Goal: Transaction & Acquisition: Obtain resource

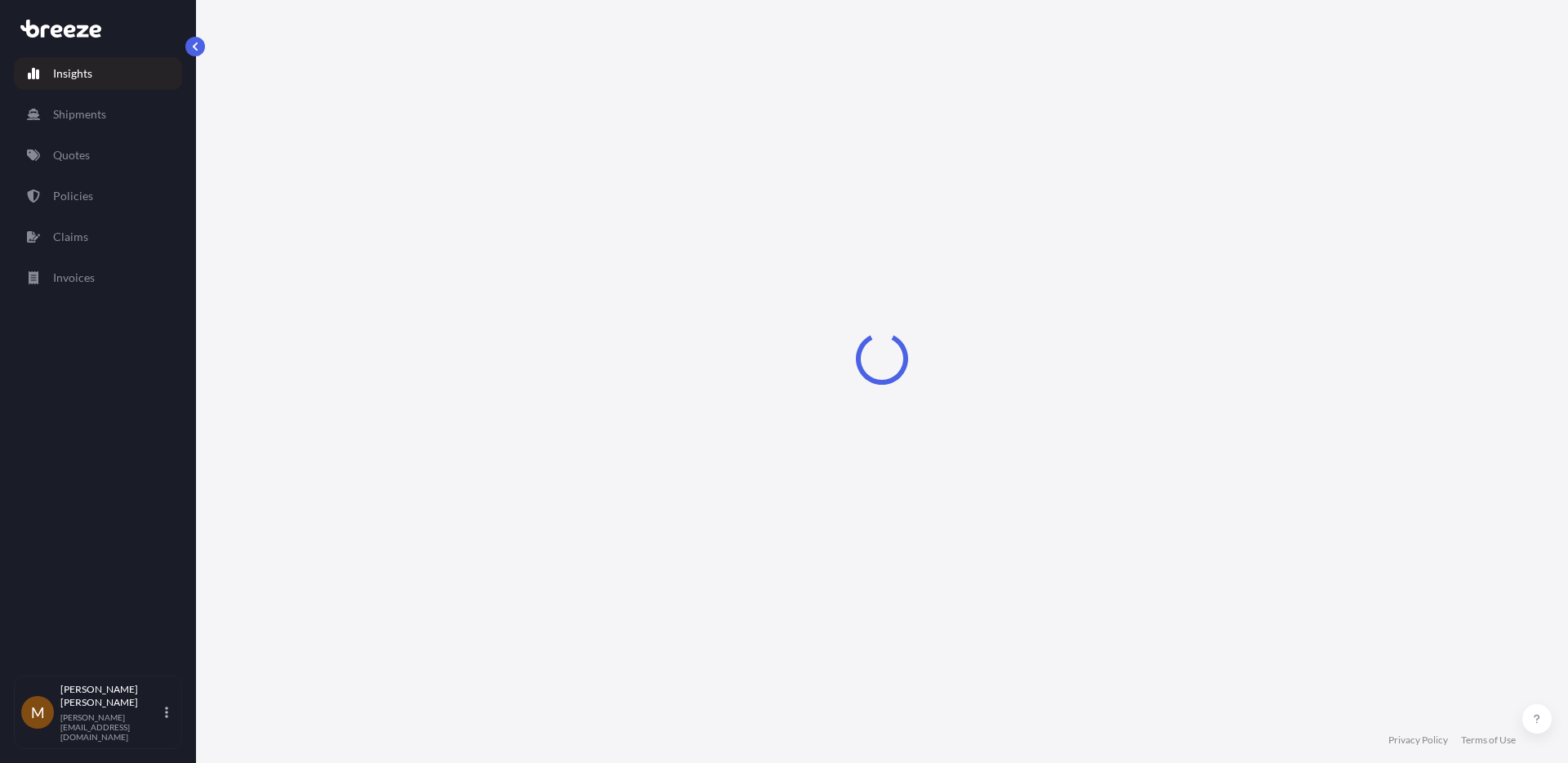
select select "2025"
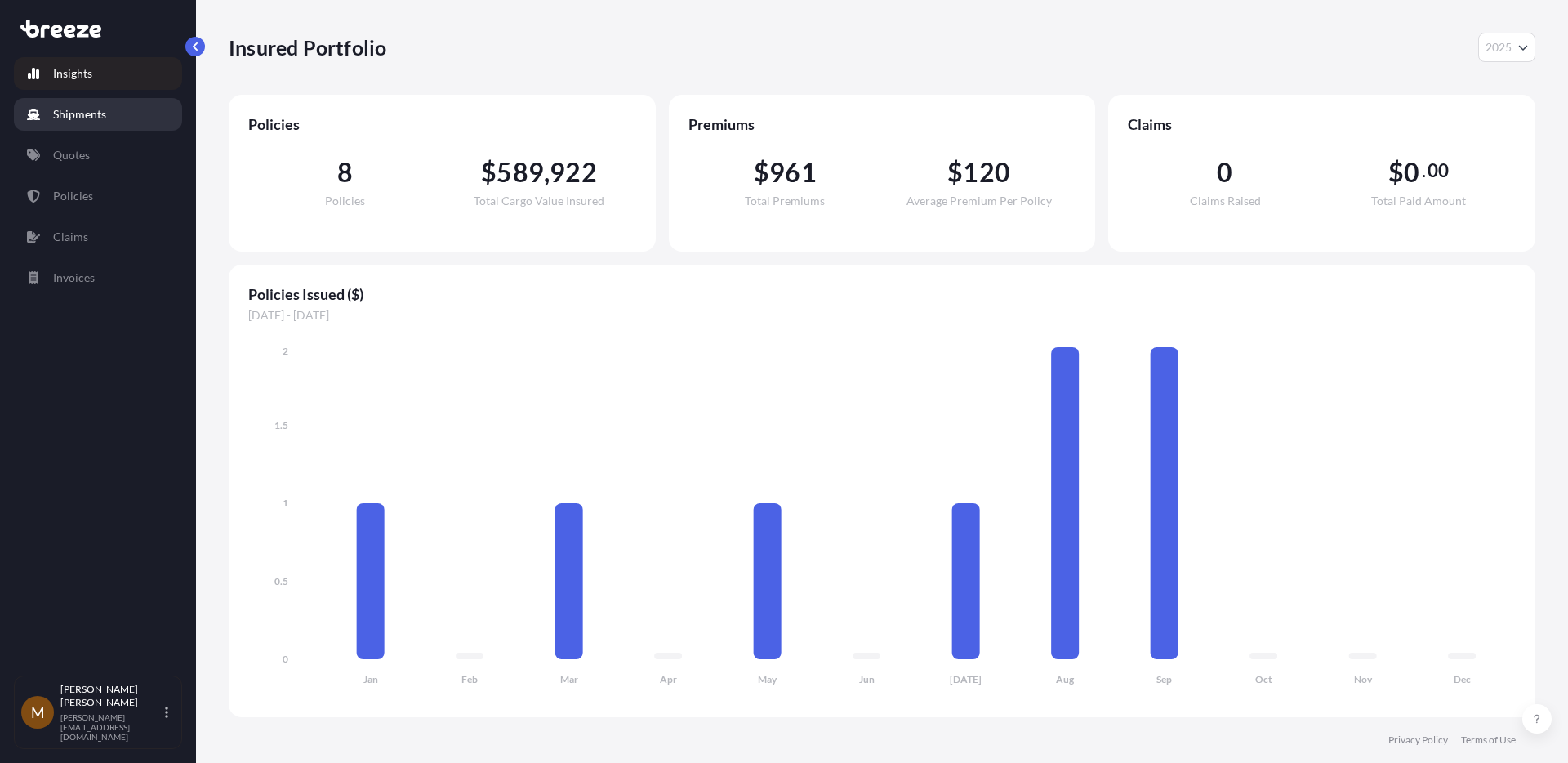
click at [96, 128] on link "Shipments" at bounding box center [98, 114] width 168 height 33
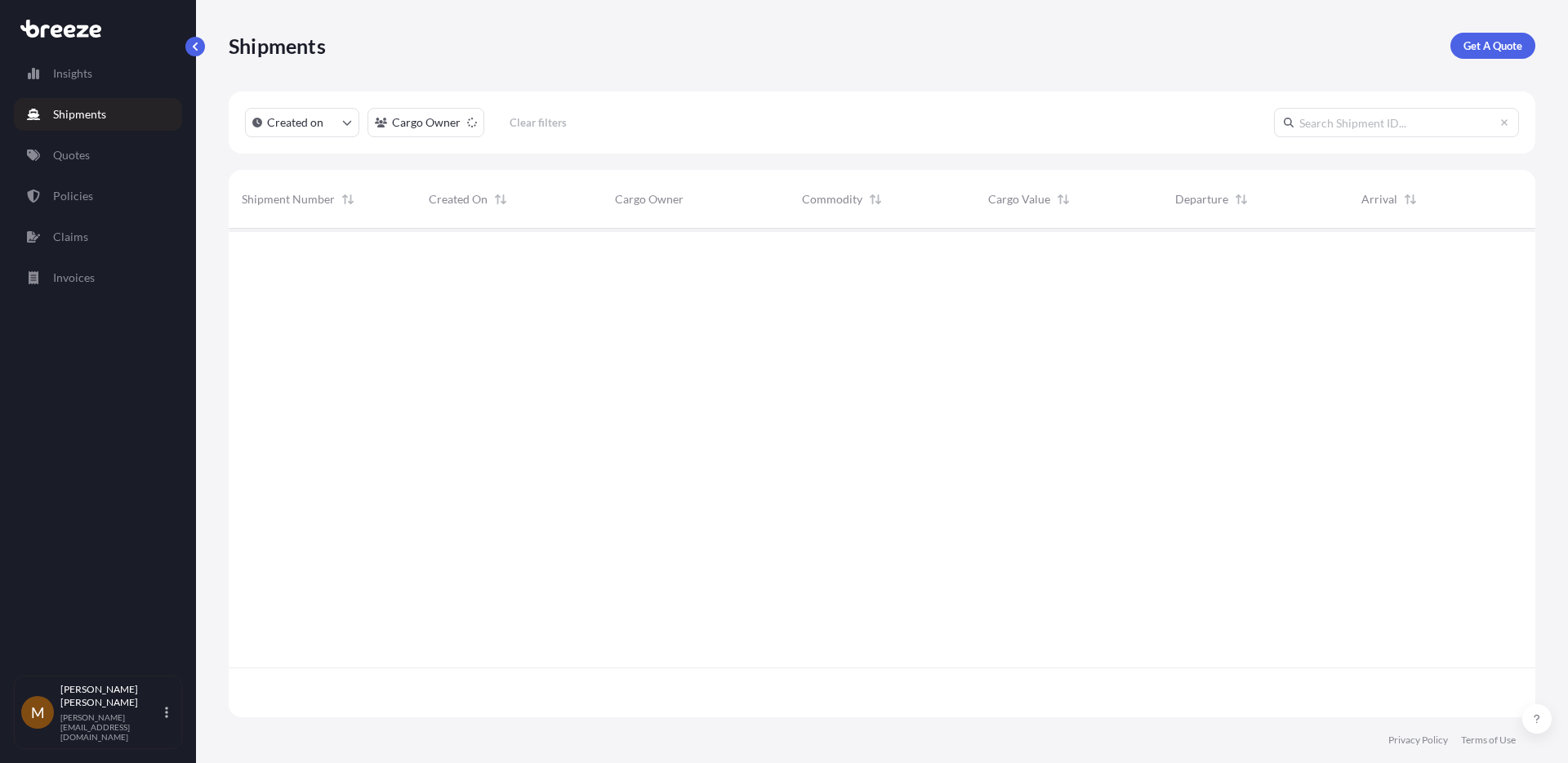
scroll to position [485, 1295]
click at [95, 146] on link "Quotes" at bounding box center [98, 154] width 168 height 33
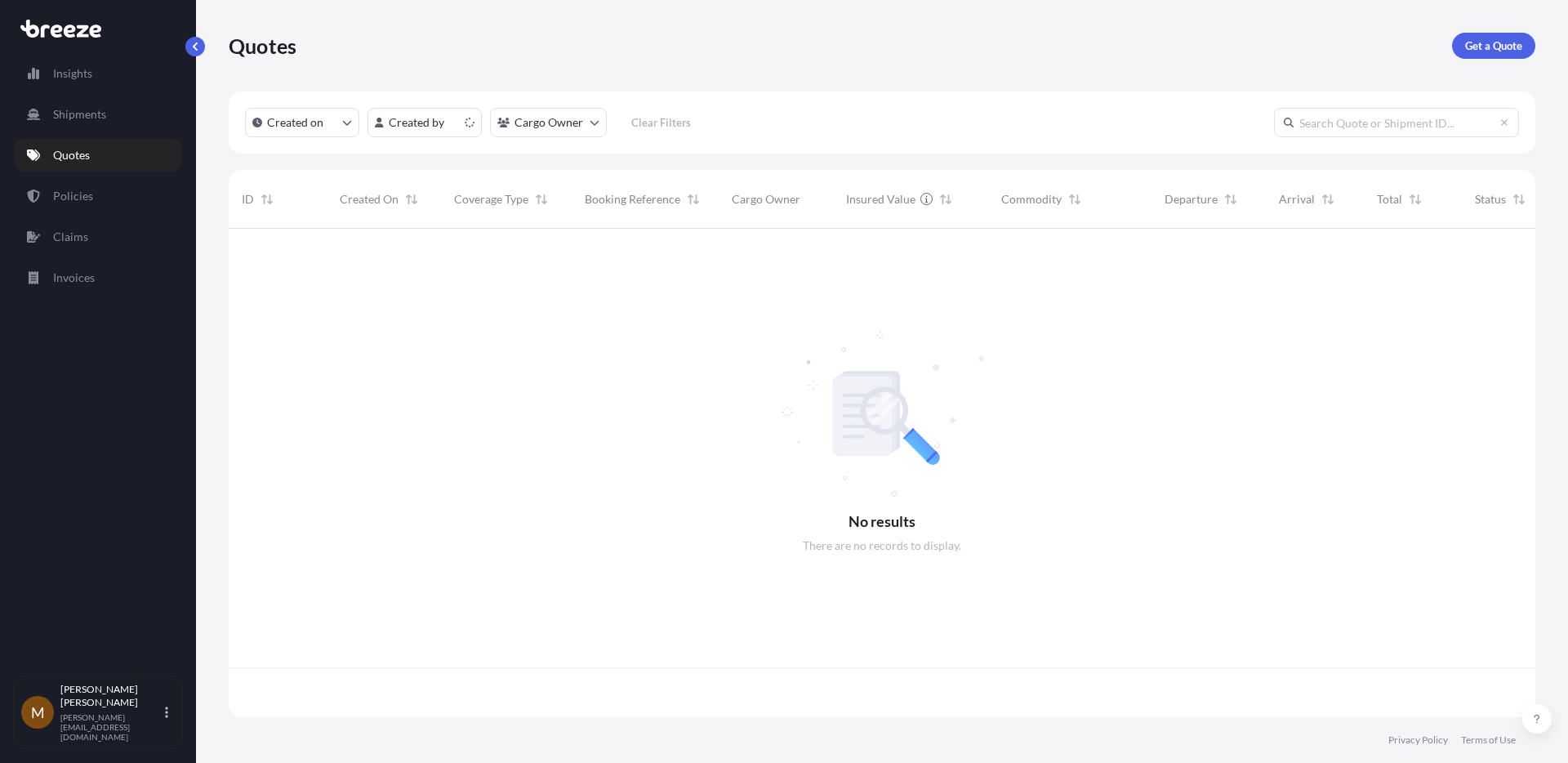
scroll to position [485, 1295]
click at [1461, 47] on link "Get a Quote" at bounding box center [1494, 46] width 83 height 26
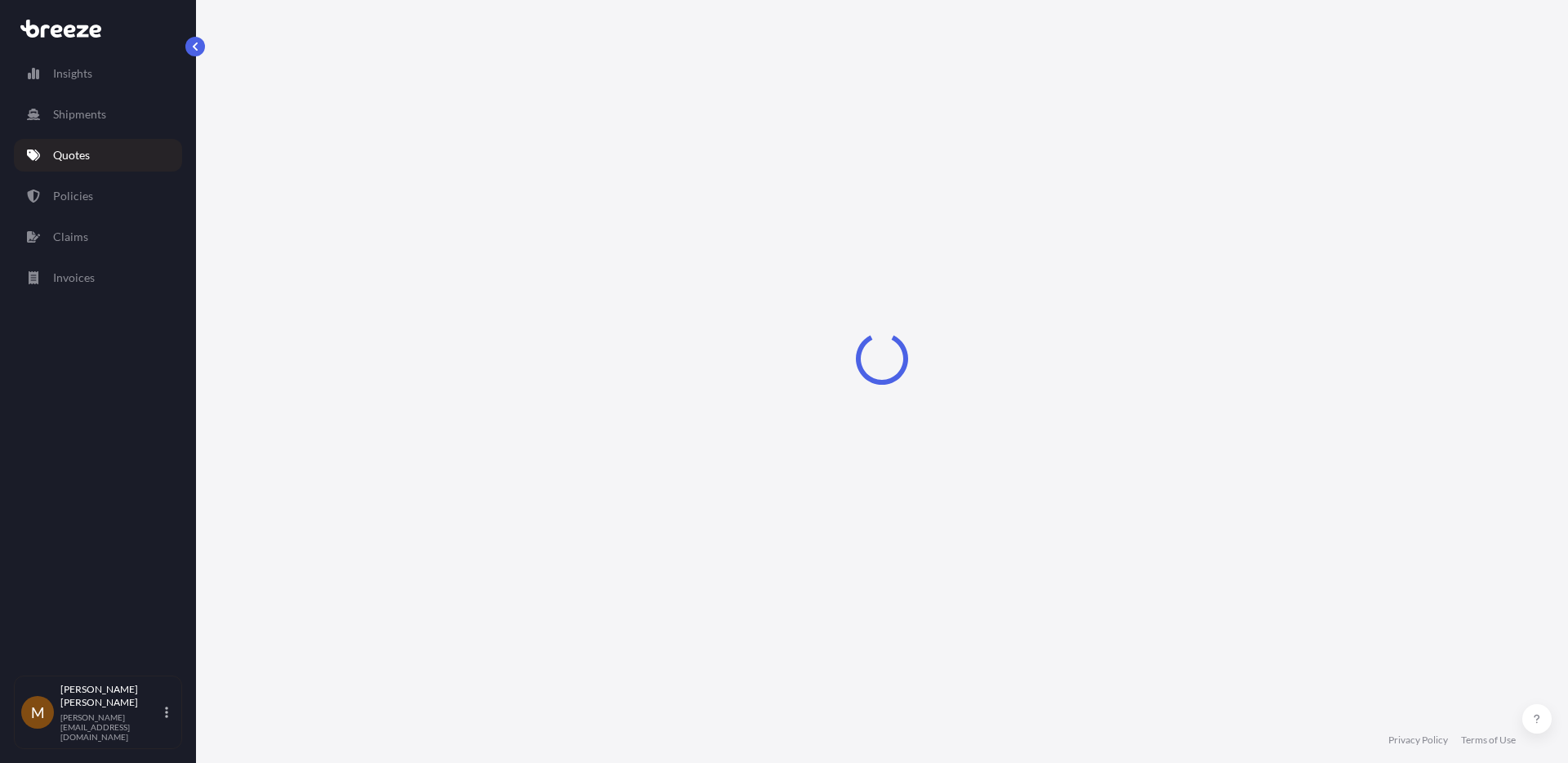
select select "Sea"
select select "1"
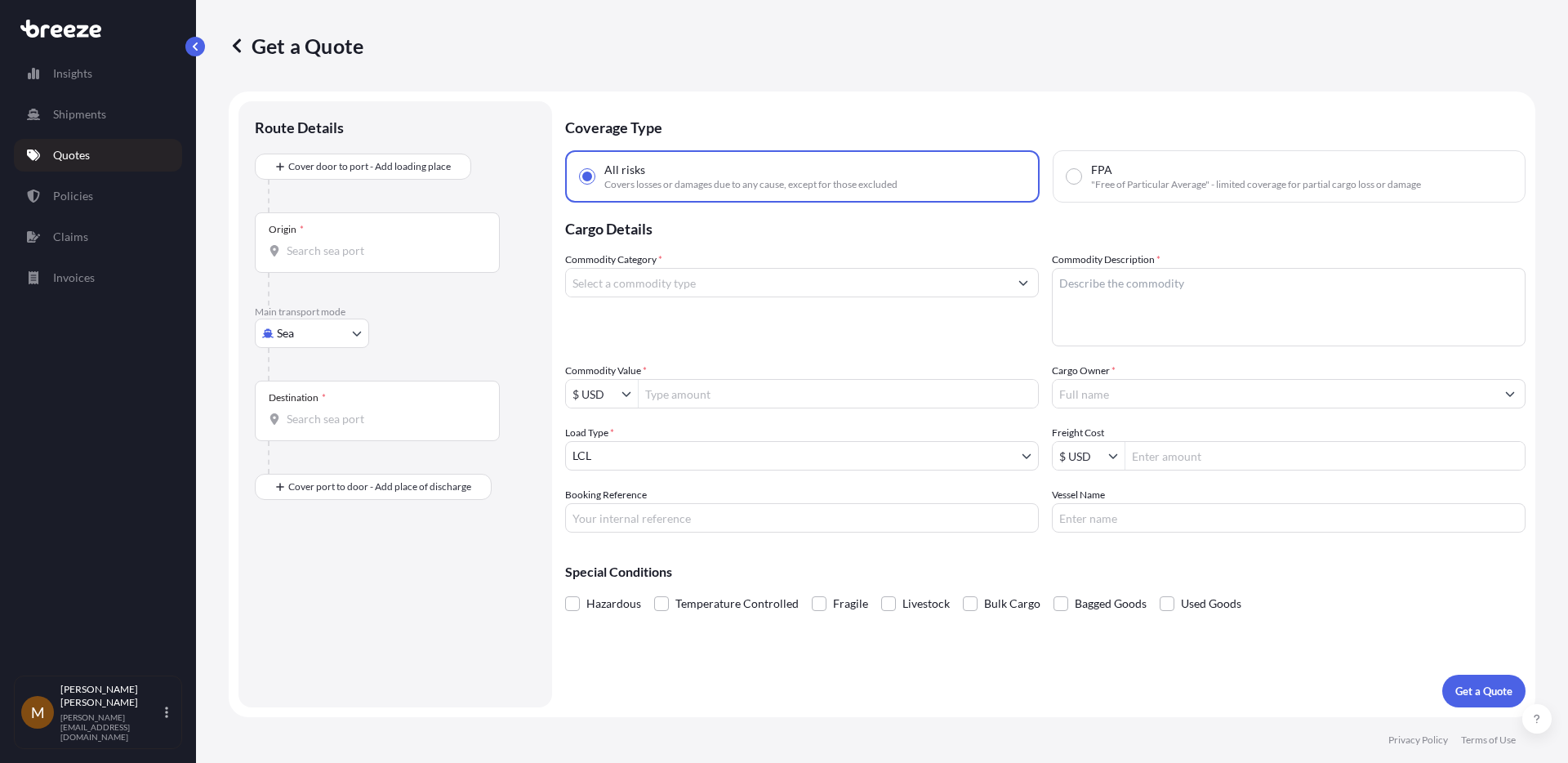
click at [357, 263] on div "Origin *" at bounding box center [376, 241] width 245 height 60
click at [357, 259] on input "Origin *" at bounding box center [383, 250] width 193 height 16
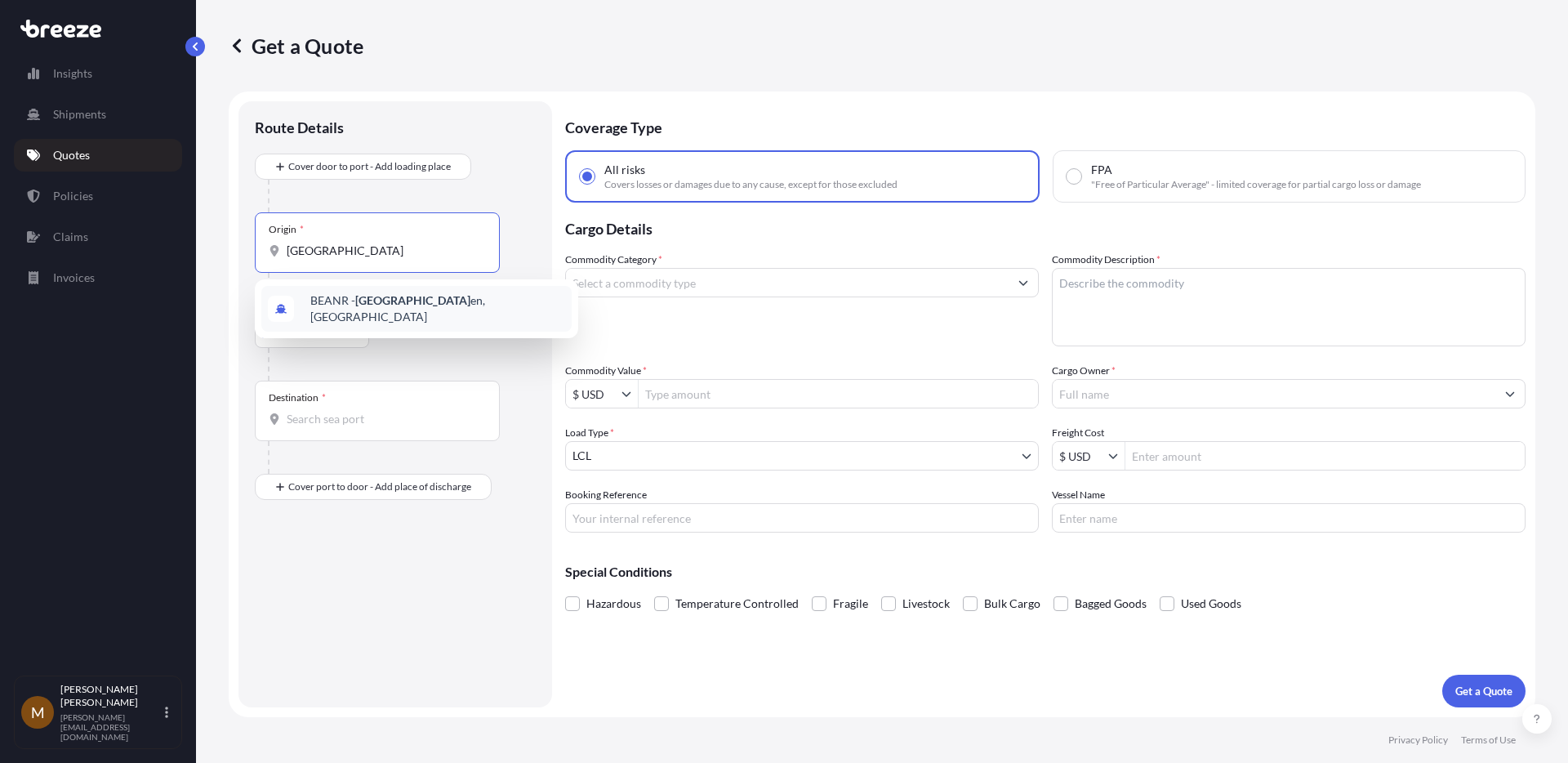
click at [347, 307] on span "BEANR - [GEOGRAPHIC_DATA] en, [GEOGRAPHIC_DATA]" at bounding box center [437, 308] width 254 height 33
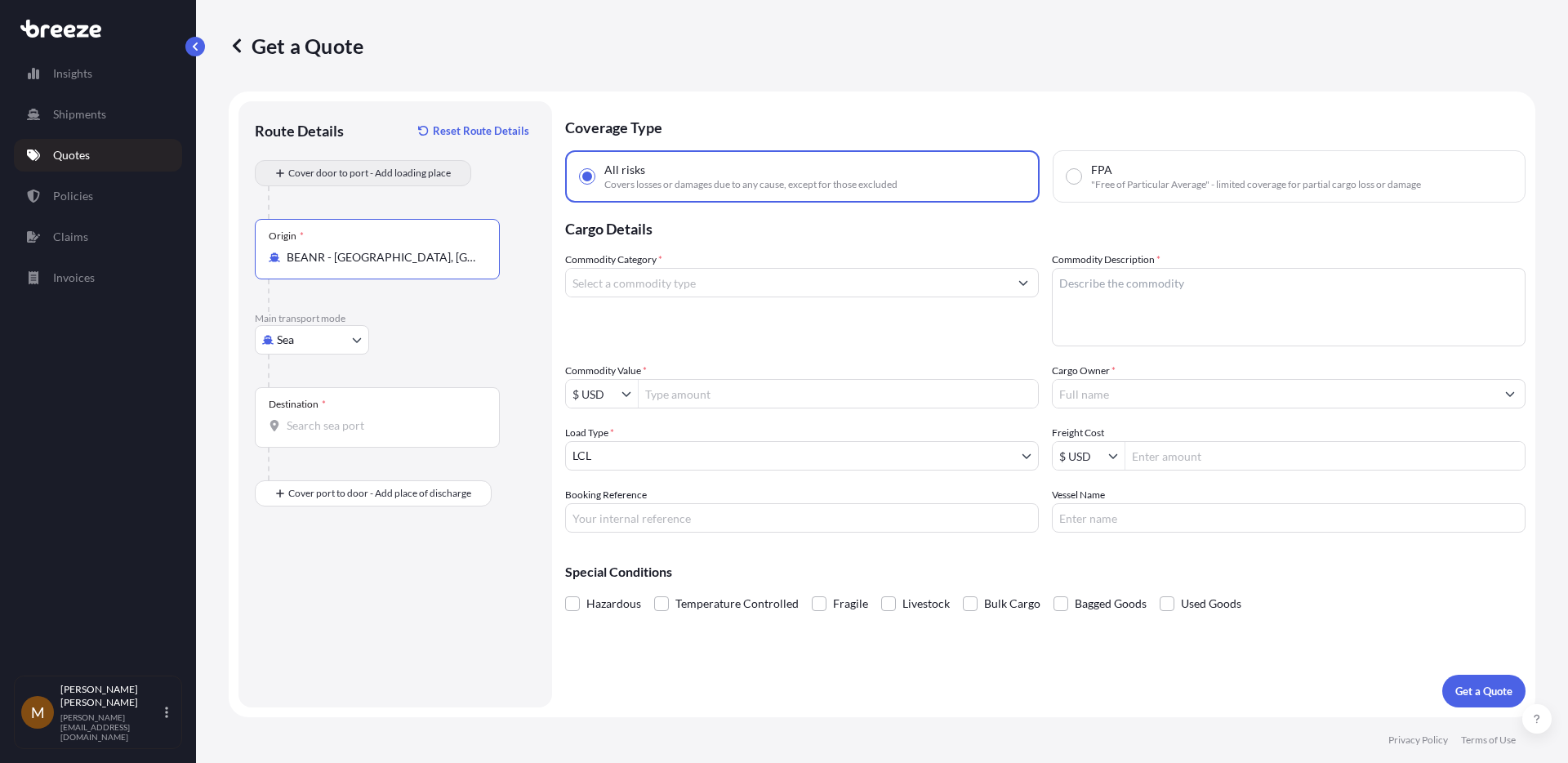
type input "BEANR - [GEOGRAPHIC_DATA], [GEOGRAPHIC_DATA]"
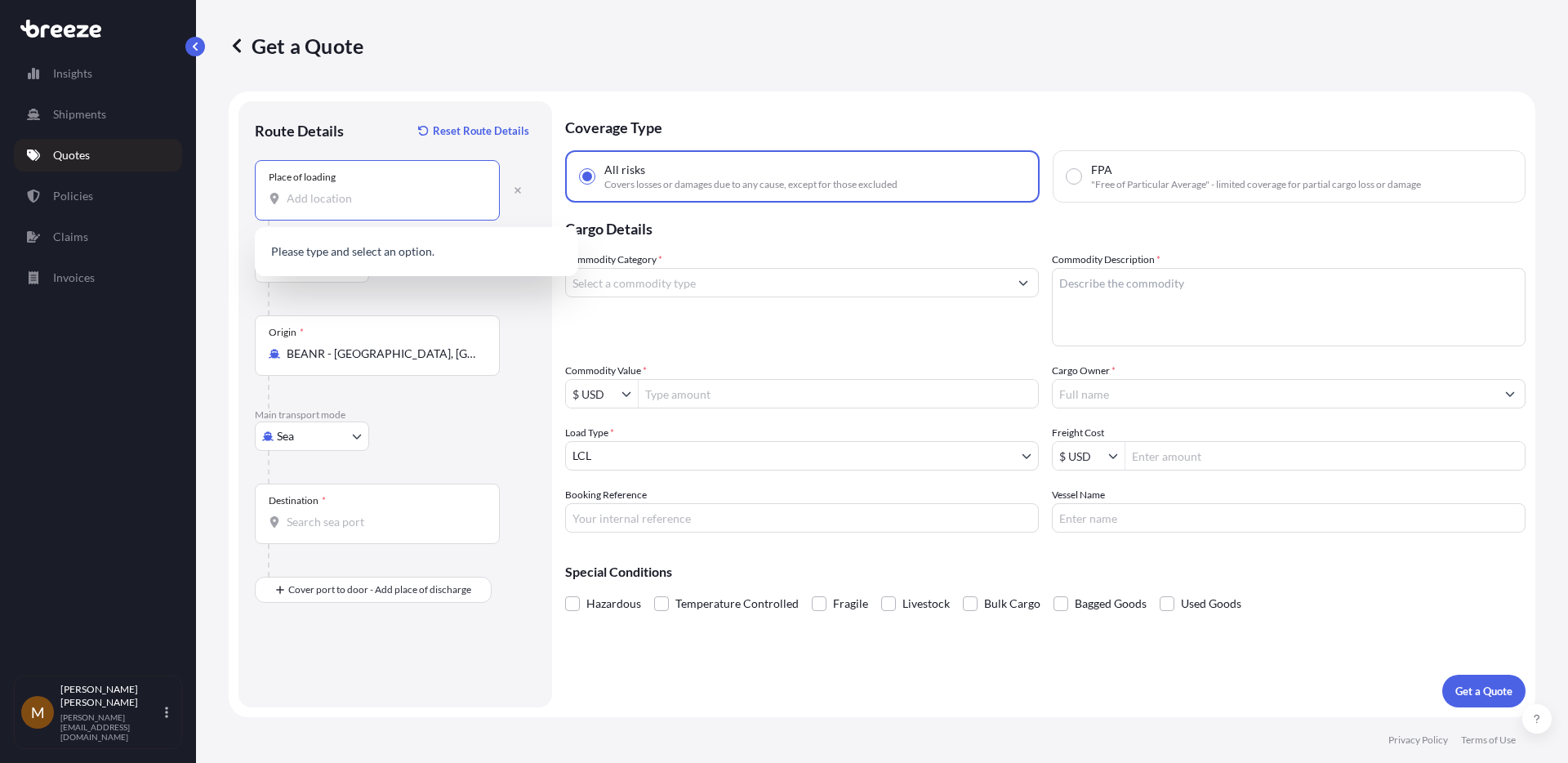
click at [322, 195] on input "Place of loading" at bounding box center [383, 198] width 193 height 16
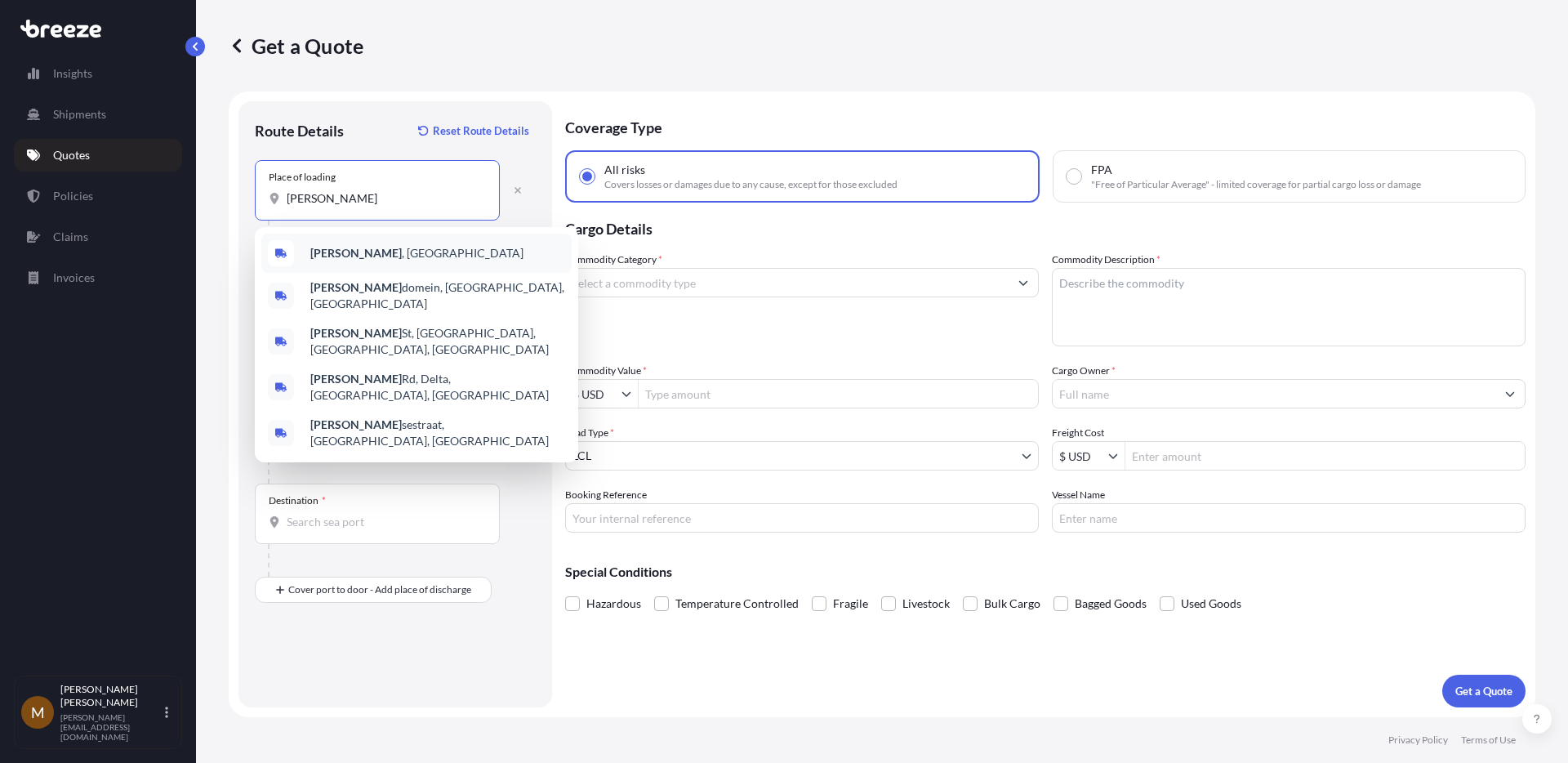
click at [367, 273] on div "[PERSON_NAME][GEOGRAPHIC_DATA], [GEOGRAPHIC_DATA], [GEOGRAPHIC_DATA]" at bounding box center [416, 296] width 310 height 46
click at [355, 248] on span "[GEOGRAPHIC_DATA] , [GEOGRAPHIC_DATA]" at bounding box center [416, 252] width 213 height 16
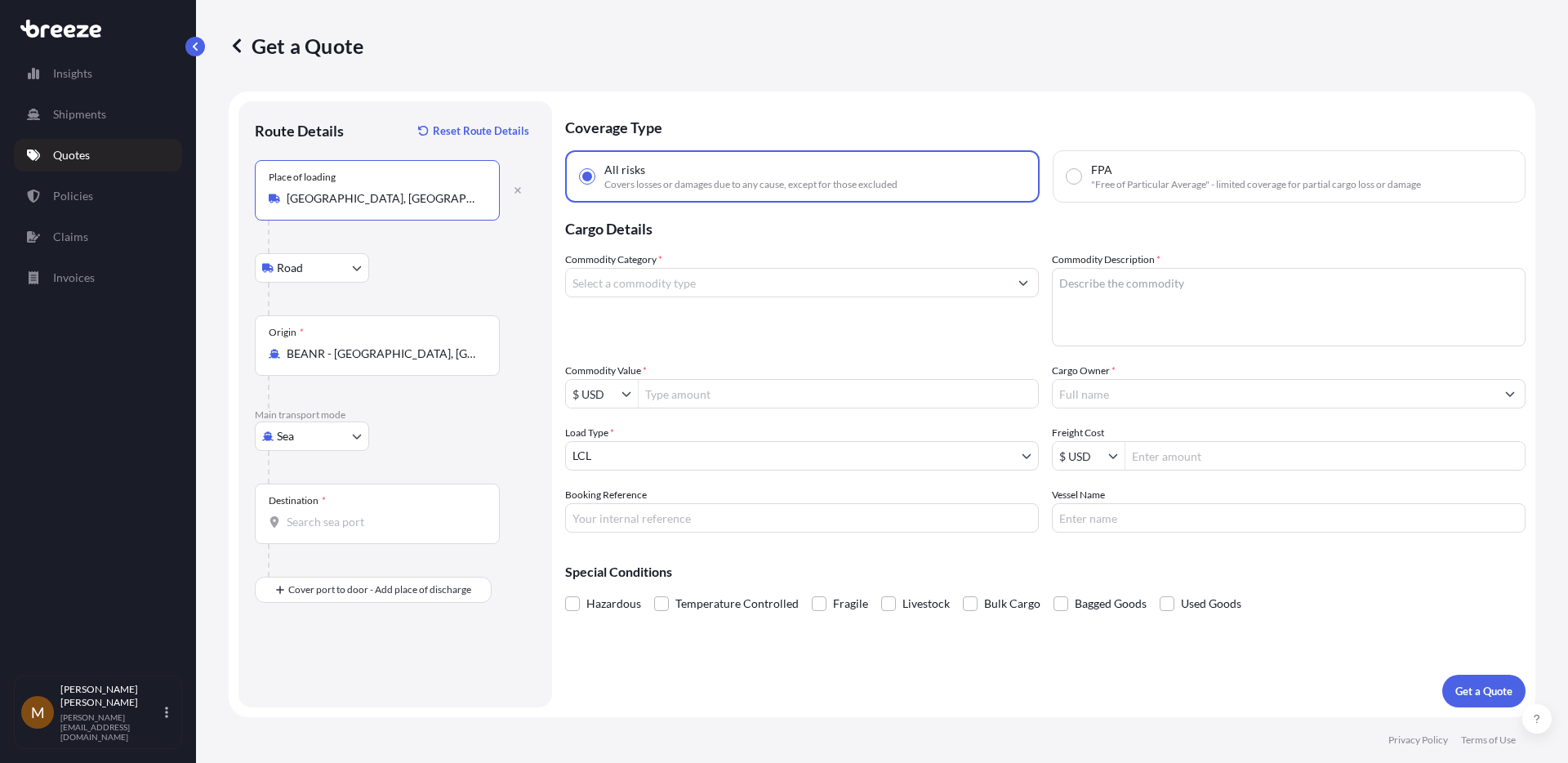
type input "[GEOGRAPHIC_DATA], [GEOGRAPHIC_DATA]"
click at [343, 516] on input "Destination *" at bounding box center [383, 522] width 193 height 16
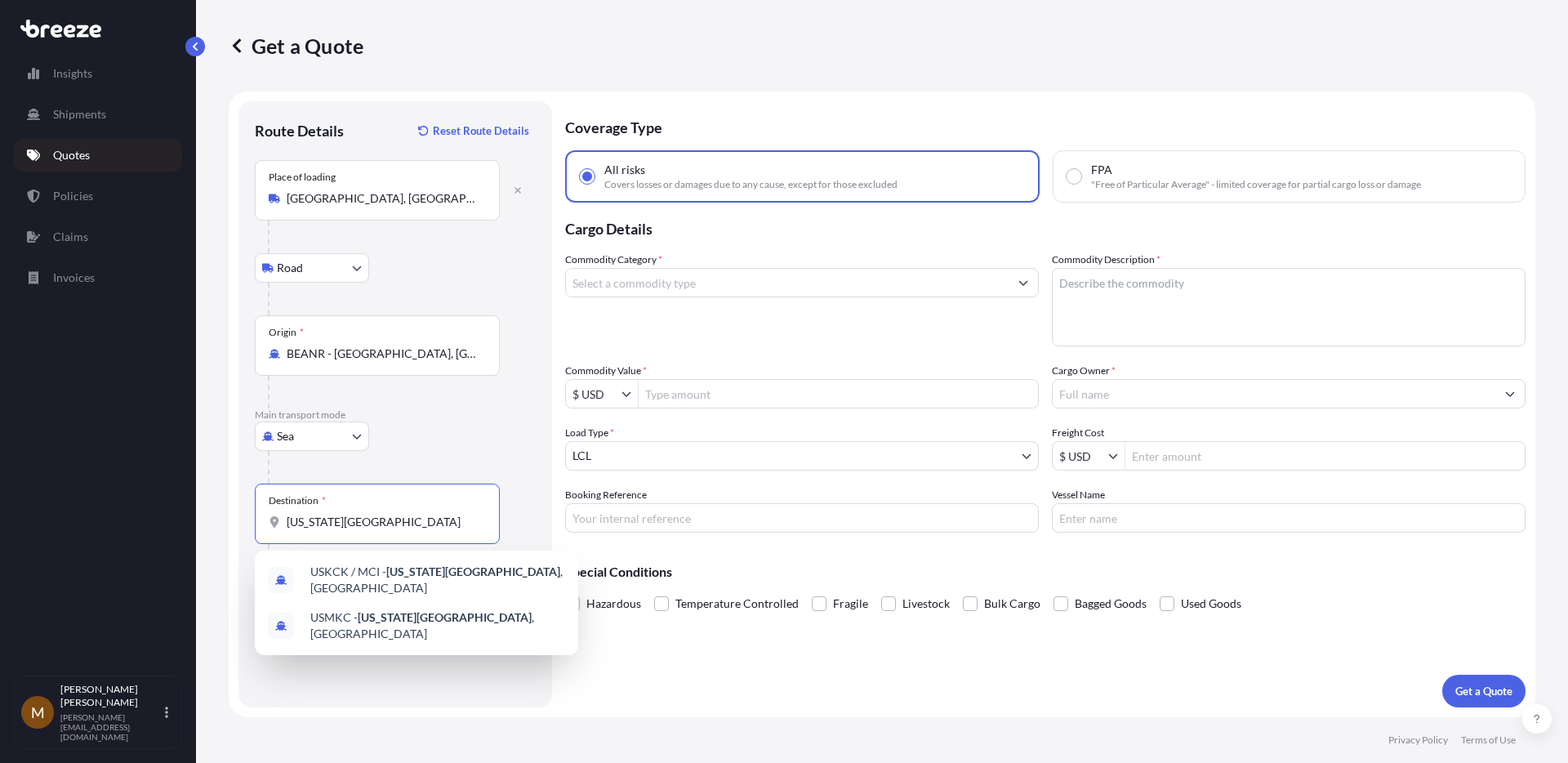
click at [343, 543] on div at bounding box center [384, 559] width 232 height 33
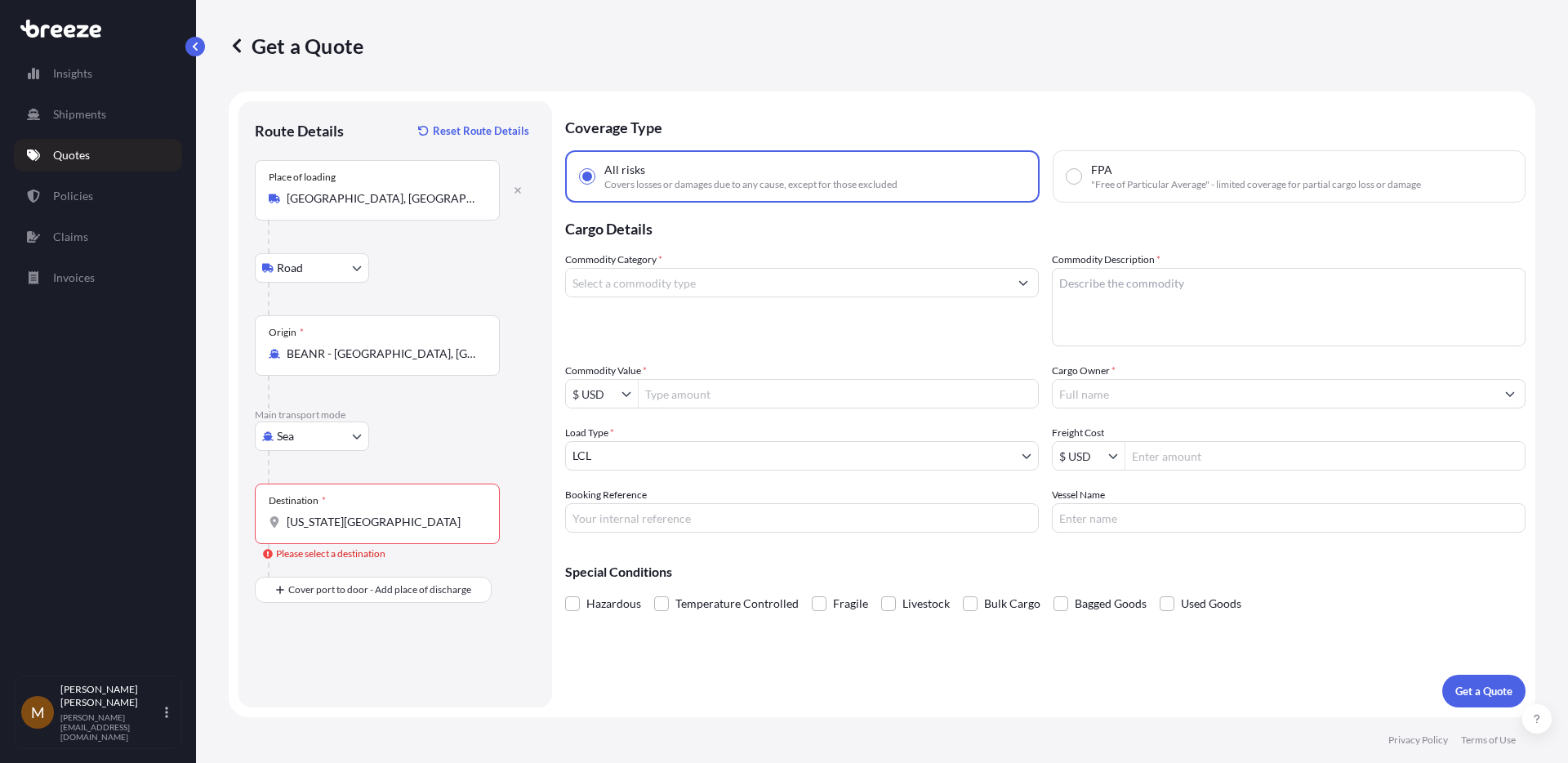
click at [358, 535] on div "Destination * [US_STATE][GEOGRAPHIC_DATA]" at bounding box center [376, 513] width 245 height 60
click at [358, 529] on input "[US_STATE][GEOGRAPHIC_DATA]" at bounding box center [383, 522] width 193 height 16
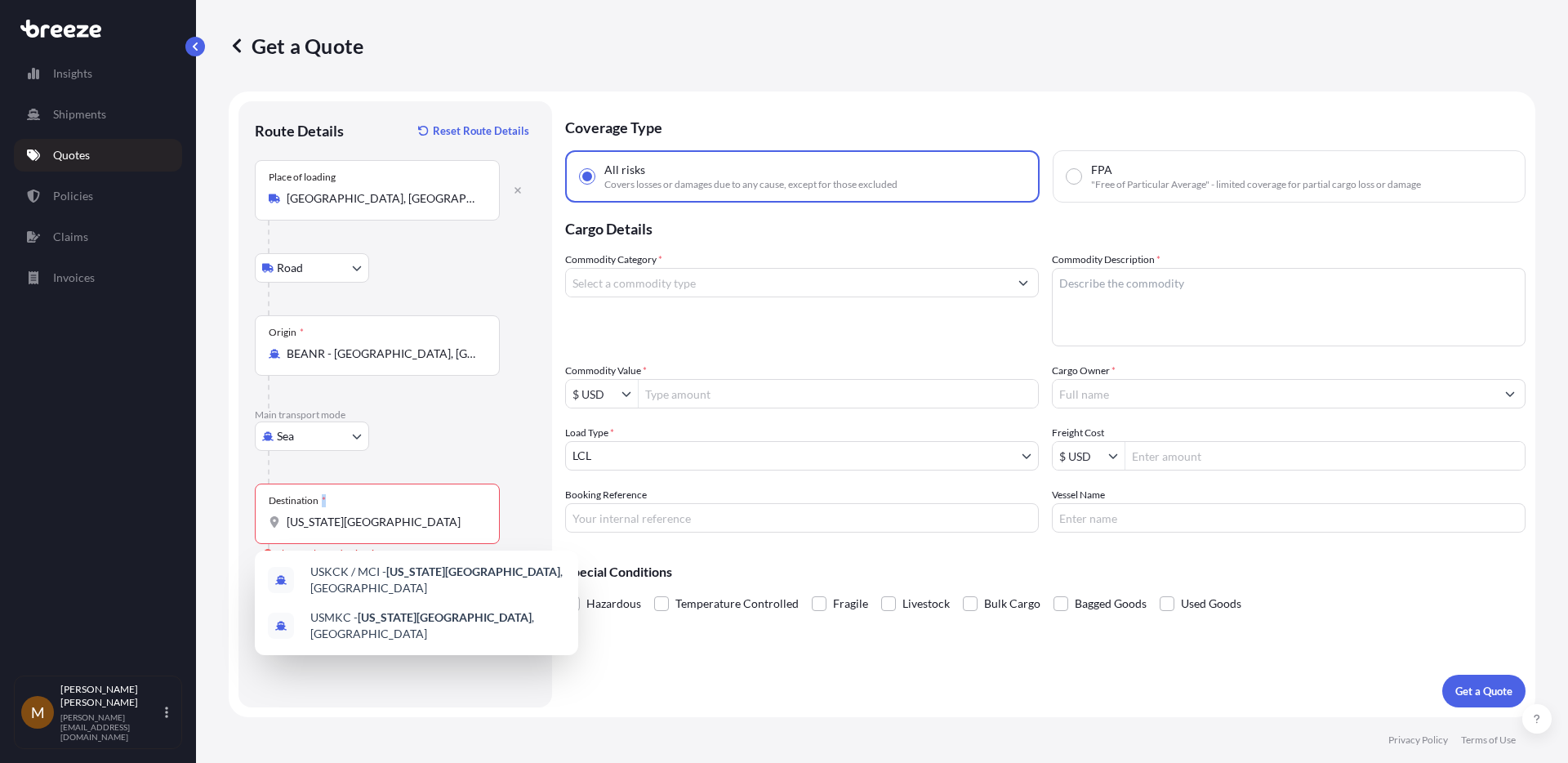
click at [358, 535] on div "Destination * [US_STATE][GEOGRAPHIC_DATA]" at bounding box center [376, 513] width 245 height 60
click at [358, 529] on input "[US_STATE][GEOGRAPHIC_DATA]" at bounding box center [383, 522] width 193 height 16
click at [358, 535] on div "Destination * [US_STATE][GEOGRAPHIC_DATA]" at bounding box center [376, 513] width 245 height 60
click at [358, 529] on input "[US_STATE][GEOGRAPHIC_DATA]" at bounding box center [383, 522] width 193 height 16
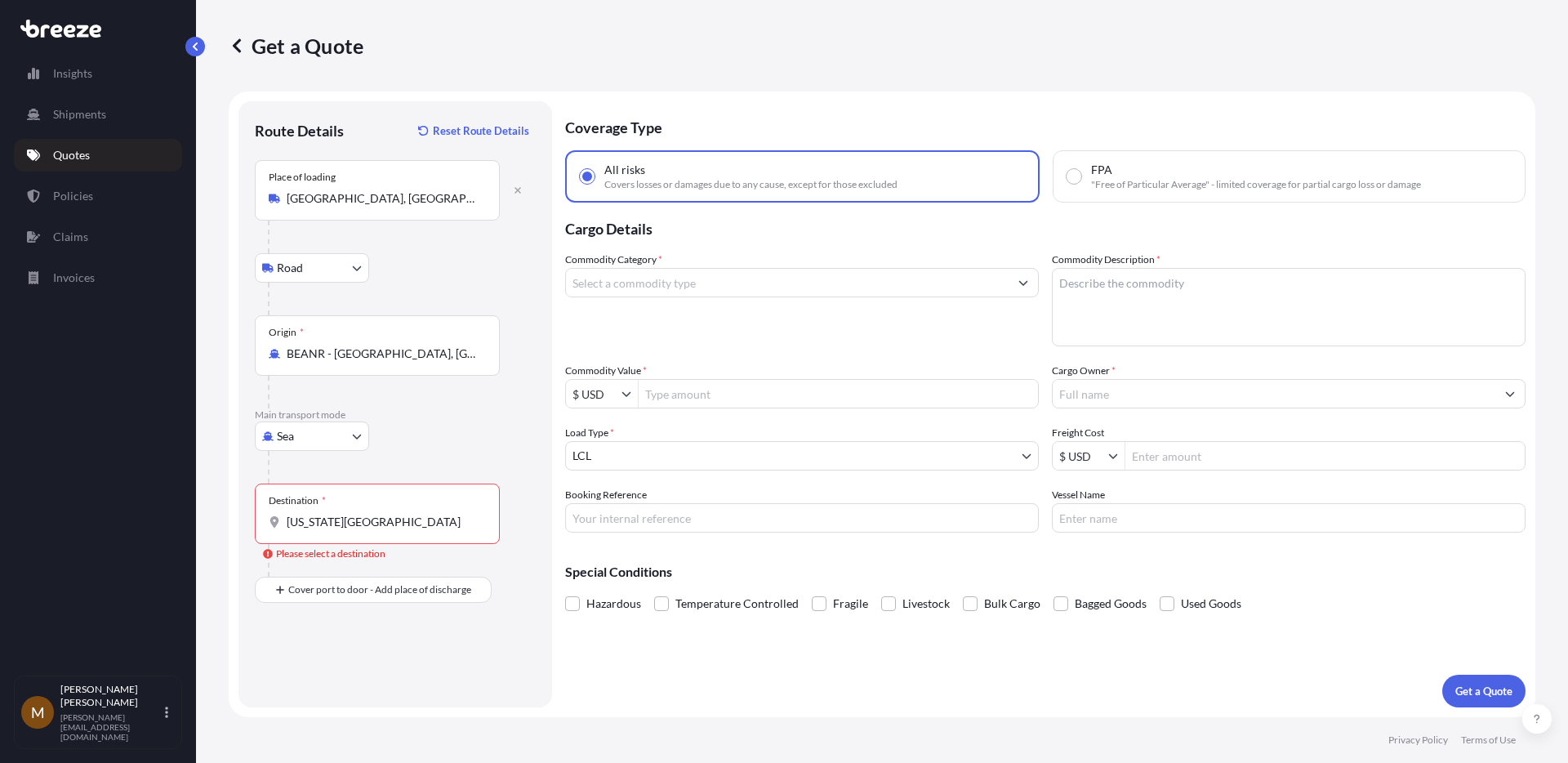
click at [357, 510] on div "Destination * [US_STATE][GEOGRAPHIC_DATA]" at bounding box center [376, 513] width 245 height 60
click at [357, 514] on input "[US_STATE][GEOGRAPHIC_DATA]" at bounding box center [383, 522] width 193 height 16
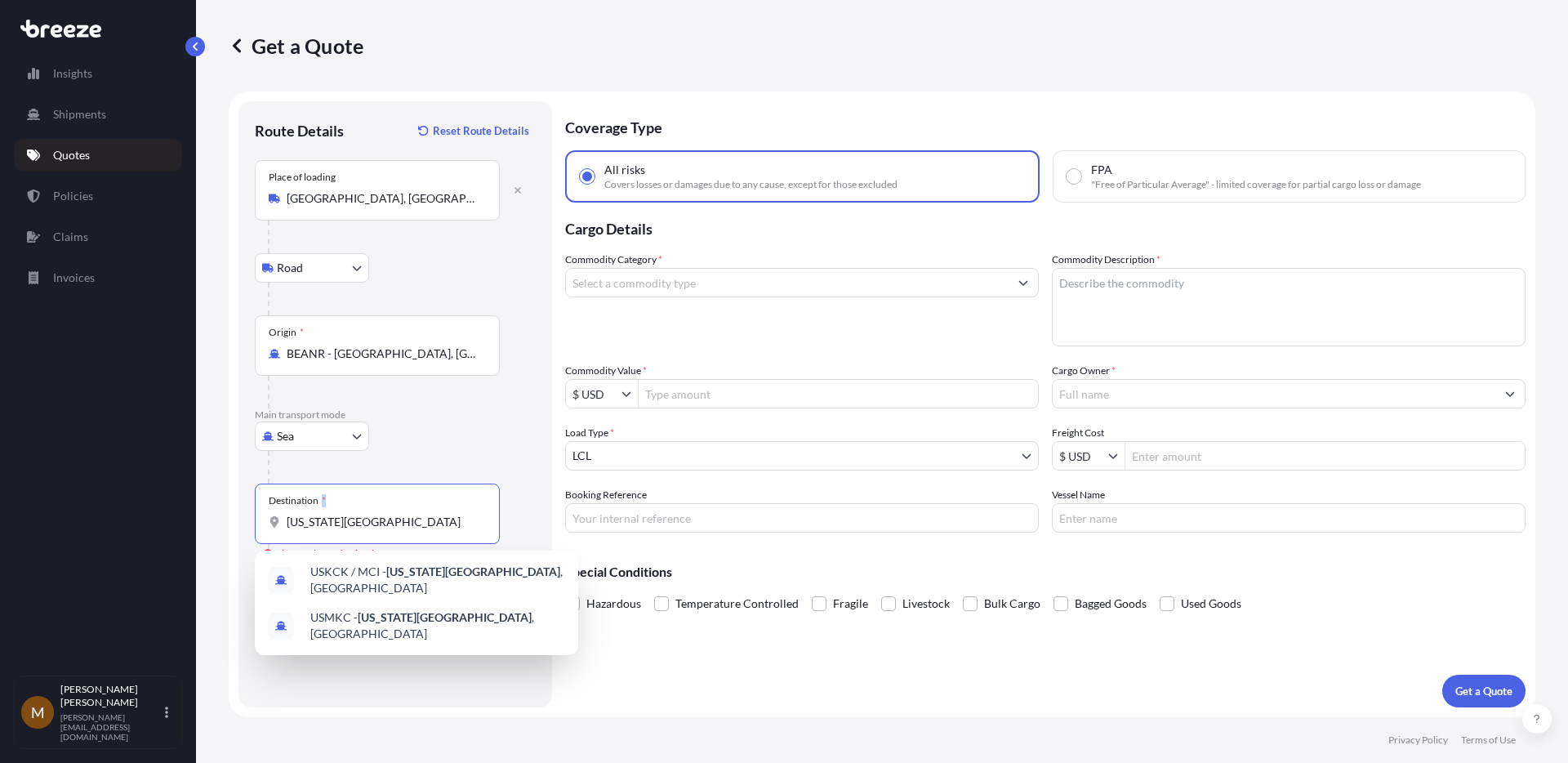
click at [357, 510] on div "Destination * [US_STATE][GEOGRAPHIC_DATA]" at bounding box center [376, 513] width 245 height 60
click at [357, 514] on input "[US_STATE][GEOGRAPHIC_DATA]" at bounding box center [383, 522] width 193 height 16
click at [357, 510] on div "Destination * [US_STATE][GEOGRAPHIC_DATA]" at bounding box center [376, 513] width 245 height 60
click at [357, 514] on input "[US_STATE][GEOGRAPHIC_DATA]" at bounding box center [383, 522] width 193 height 16
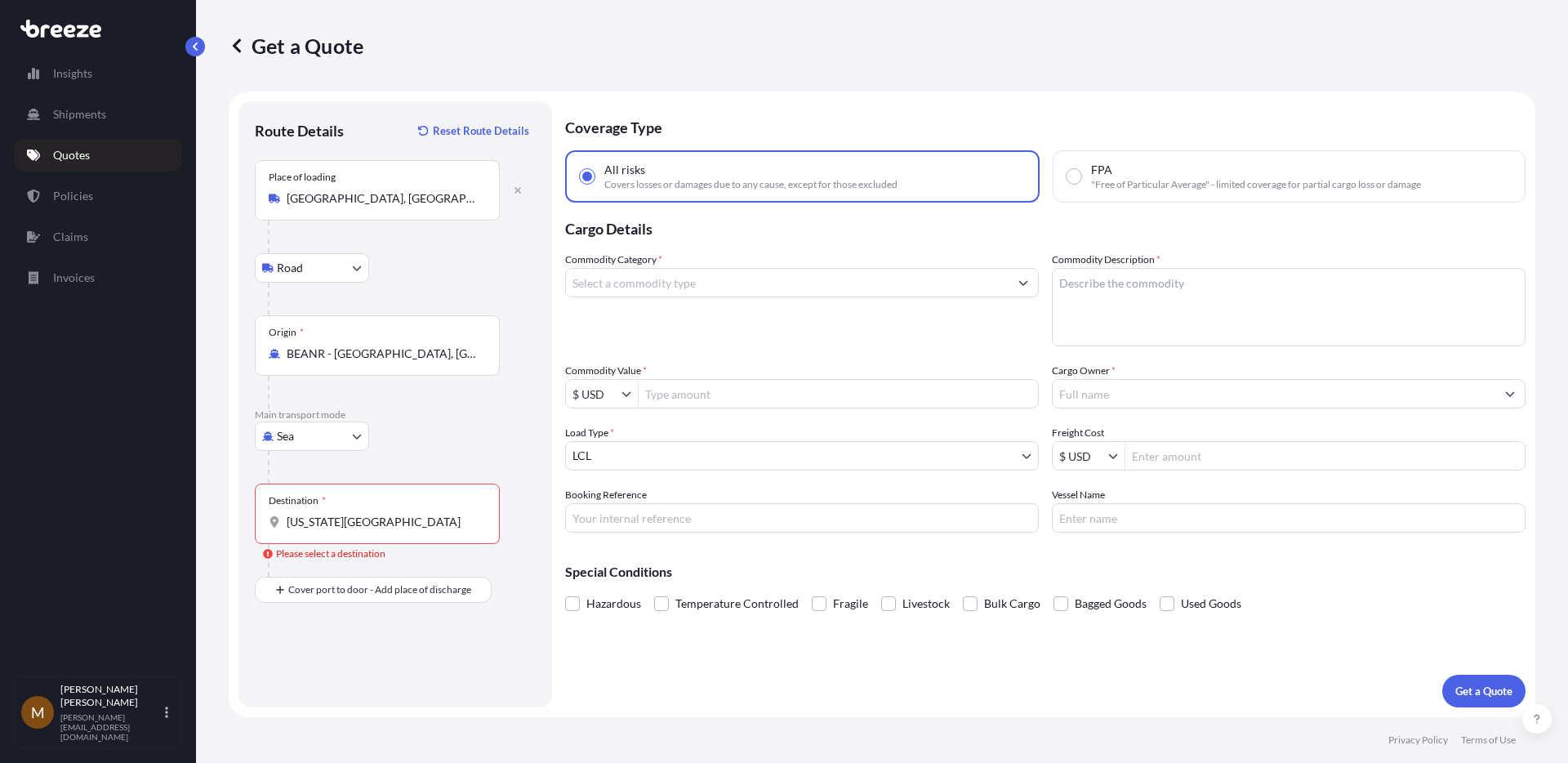
click at [328, 523] on input "[US_STATE][GEOGRAPHIC_DATA]" at bounding box center [383, 522] width 193 height 16
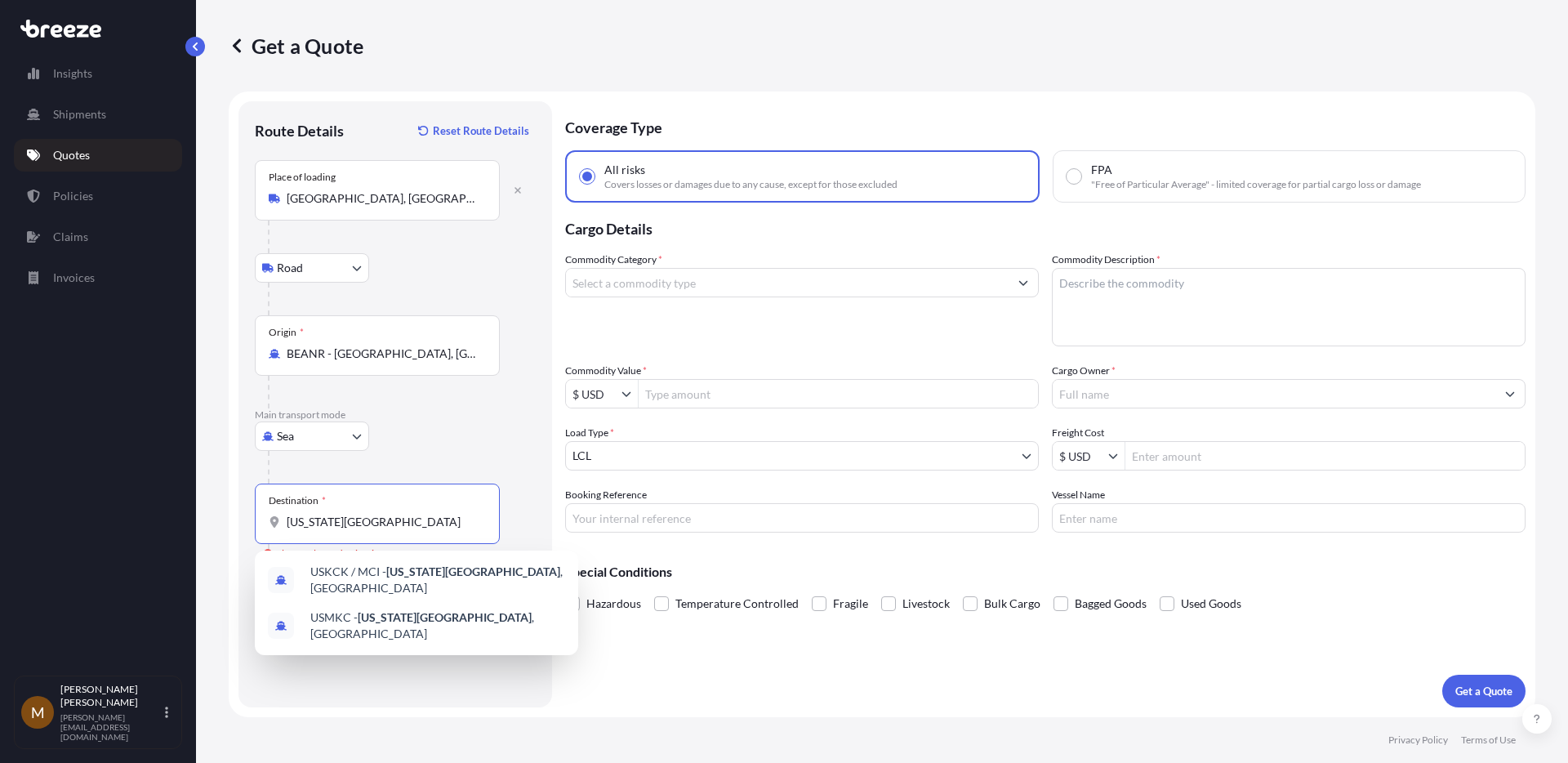
click at [328, 523] on input "[US_STATE][GEOGRAPHIC_DATA]" at bounding box center [383, 522] width 193 height 16
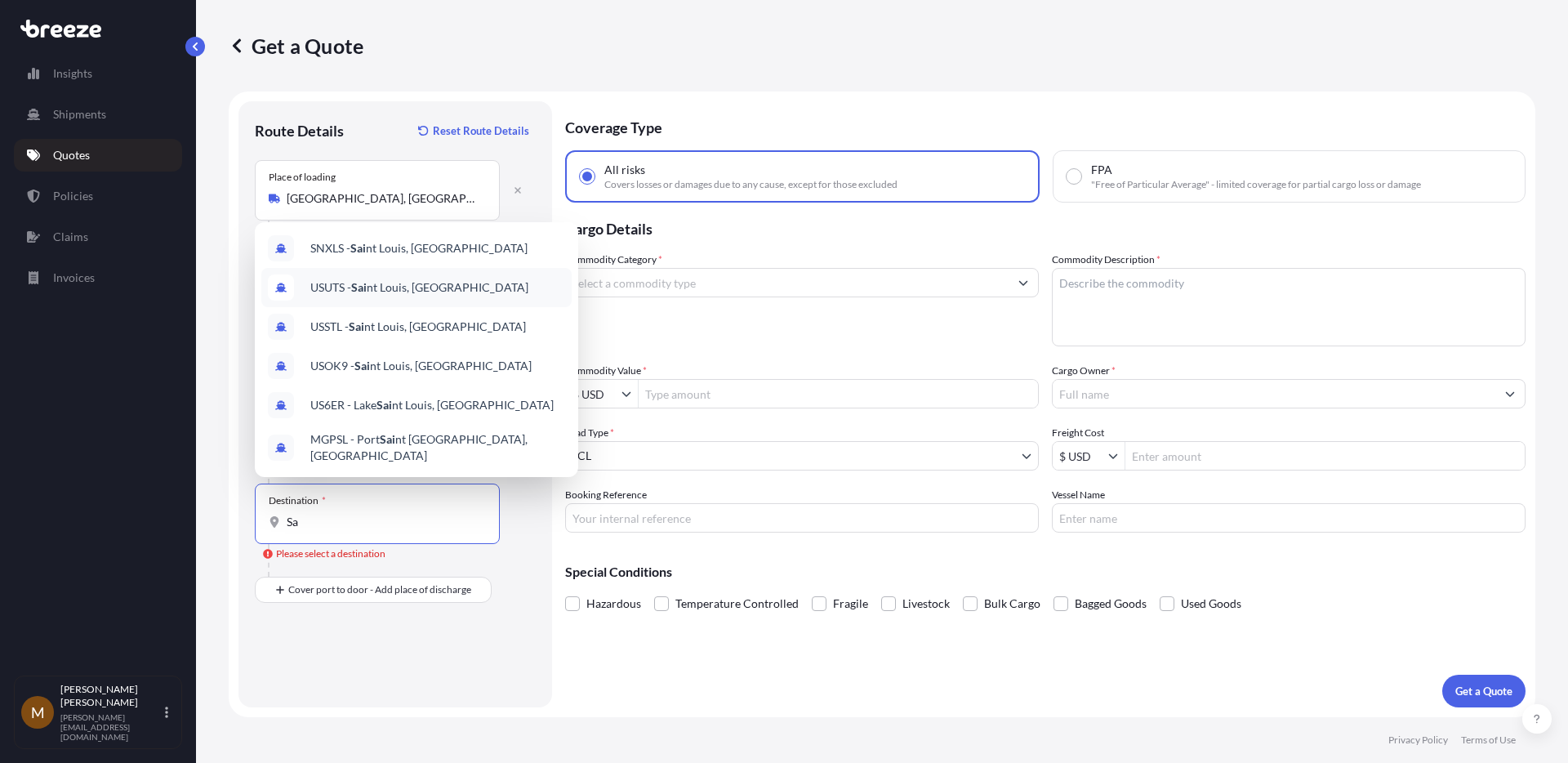
type input "S"
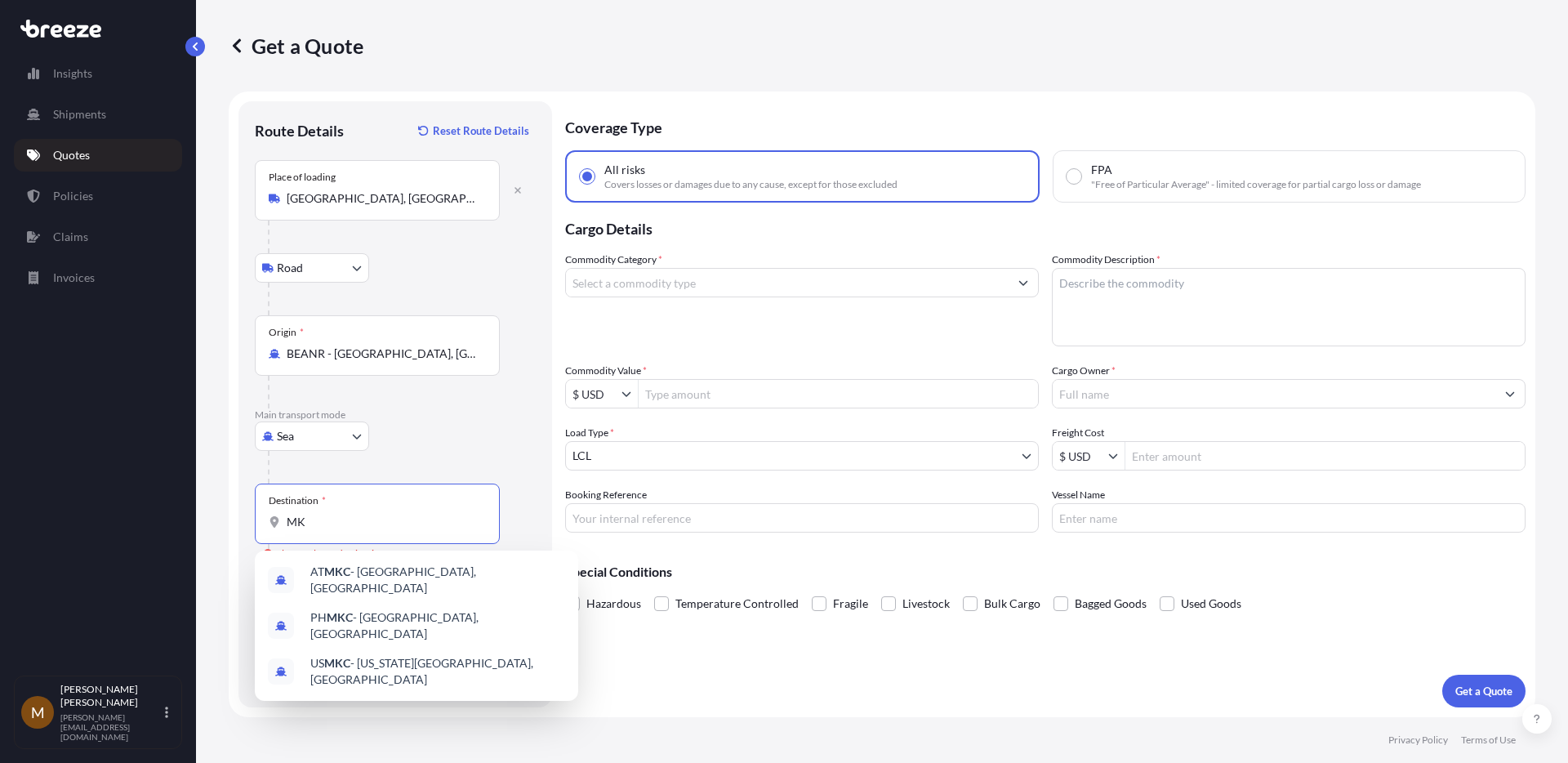
type input "M"
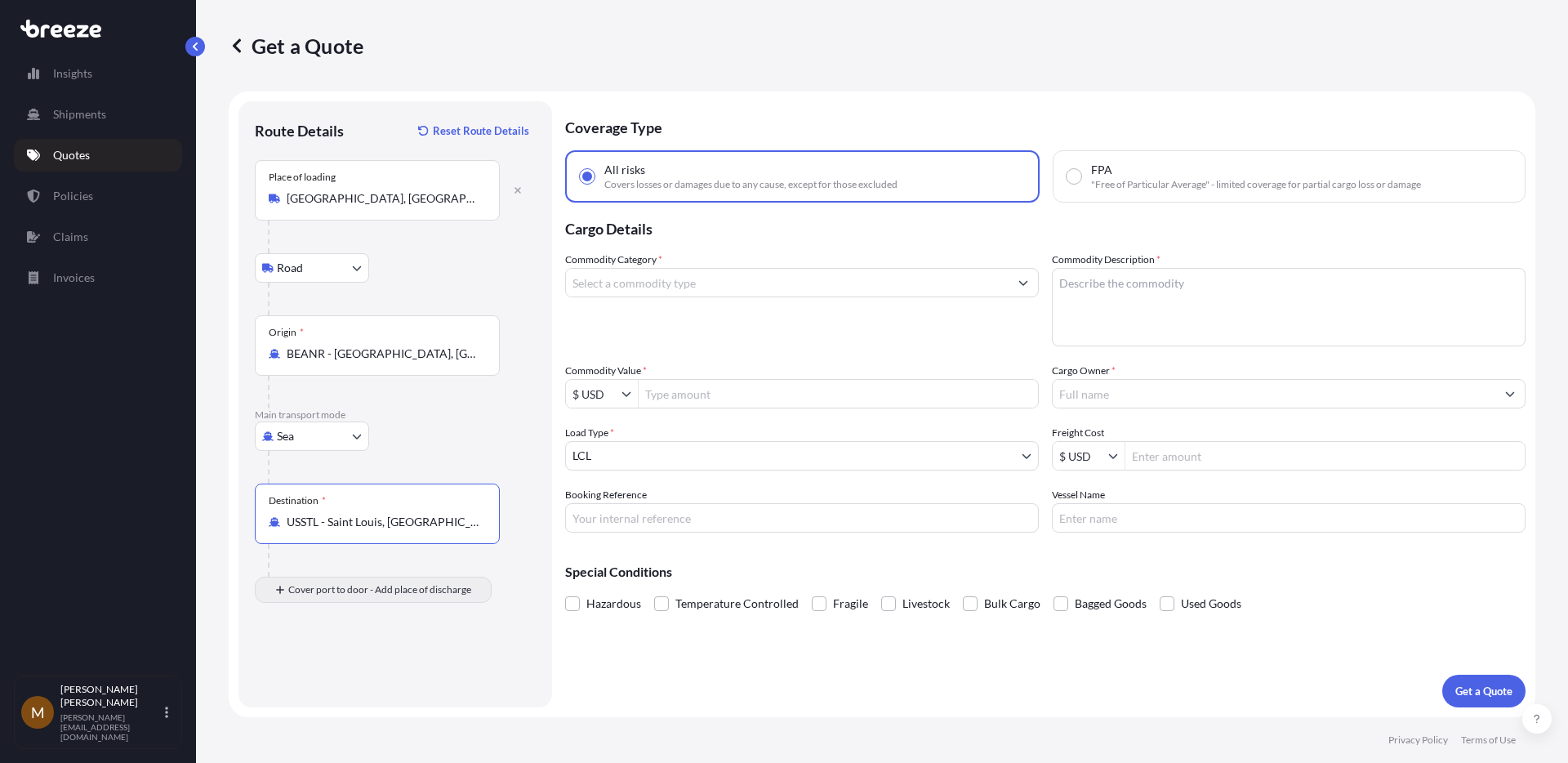
type input "USSTL - Saint Louis, [GEOGRAPHIC_DATA]"
click at [300, 677] on input "Place of Discharge" at bounding box center [383, 677] width 193 height 16
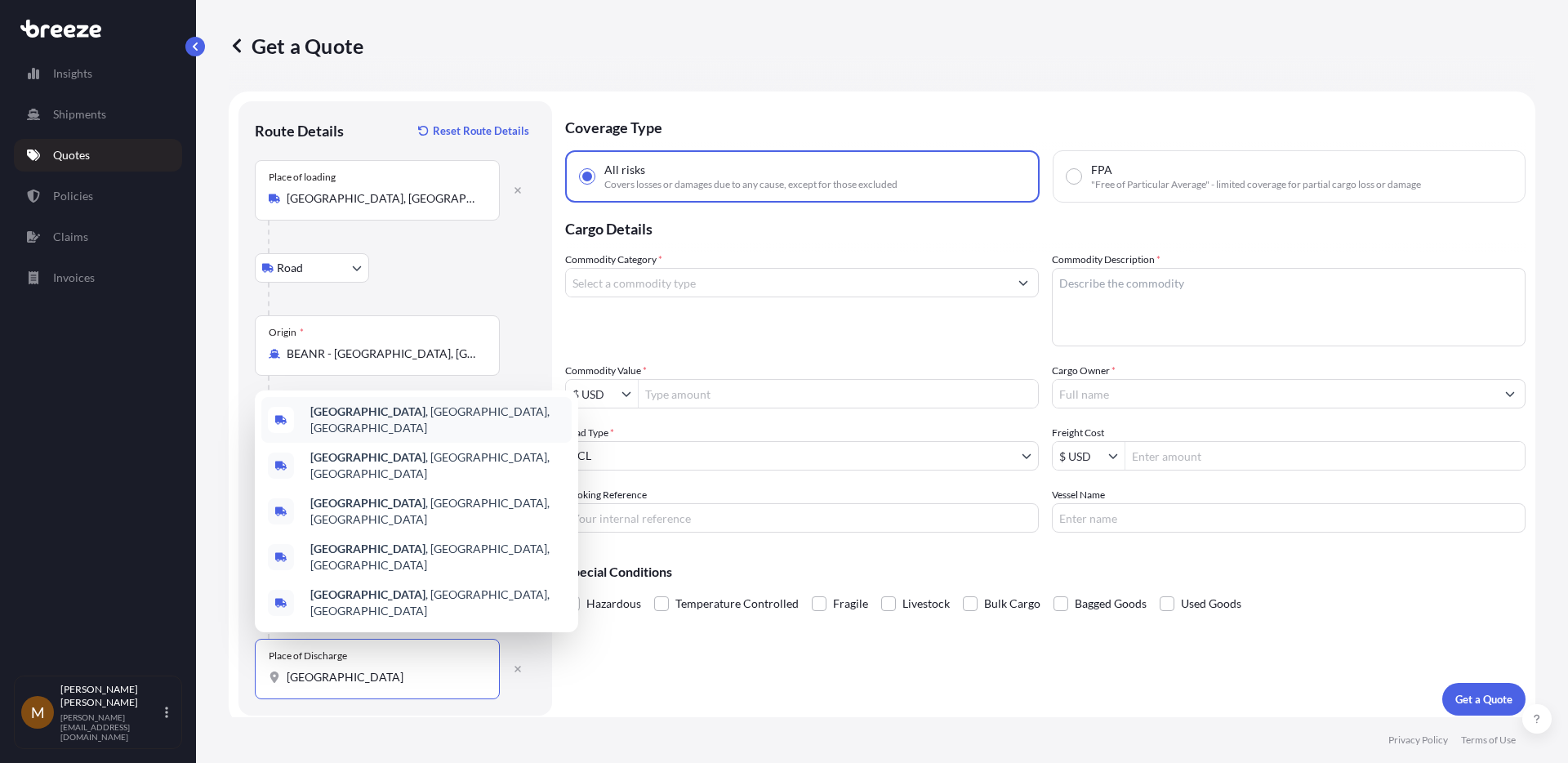
click at [412, 436] on span "[GEOGRAPHIC_DATA] , [GEOGRAPHIC_DATA], [GEOGRAPHIC_DATA]" at bounding box center [437, 420] width 254 height 33
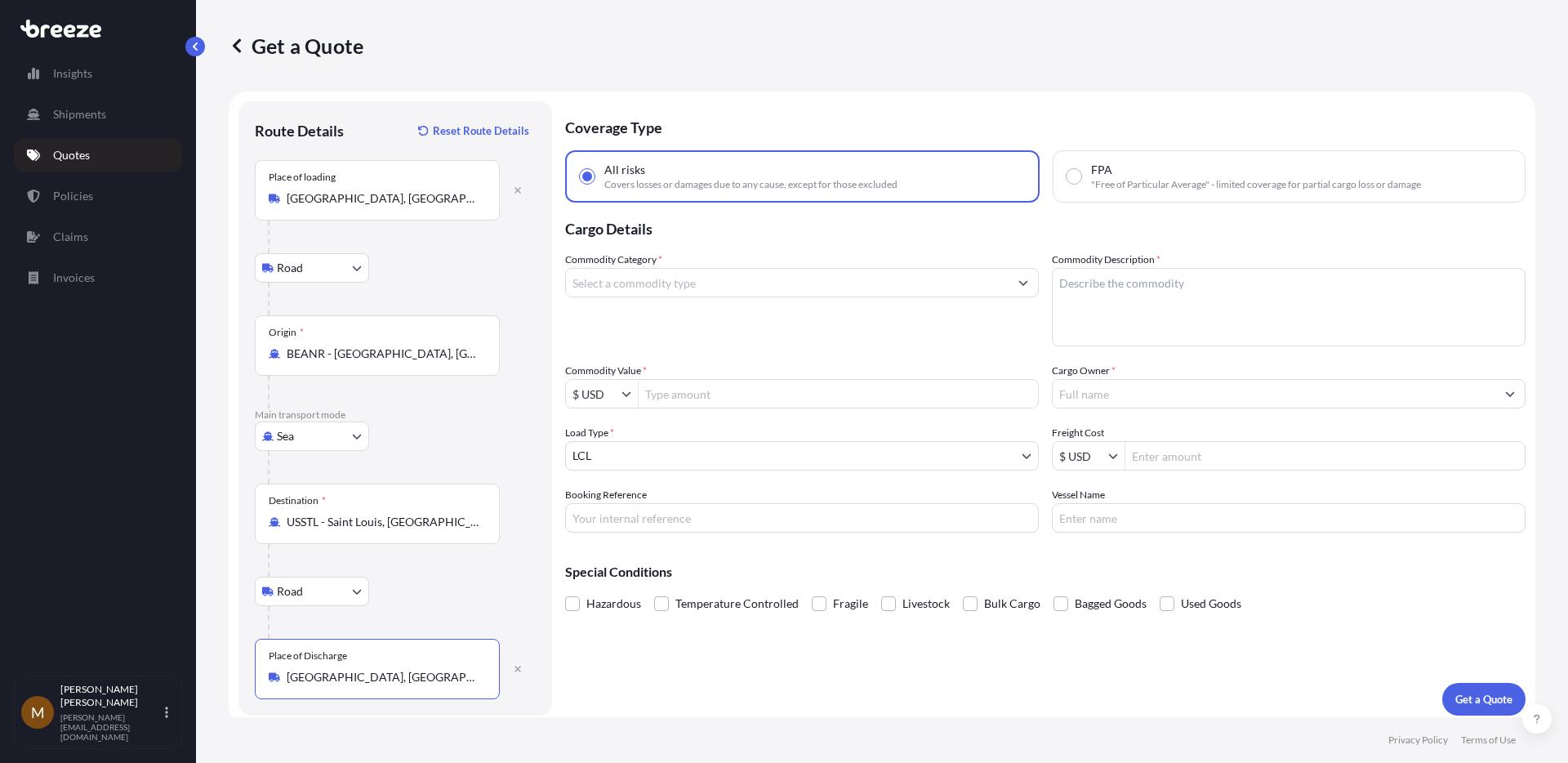
type input "[GEOGRAPHIC_DATA], [GEOGRAPHIC_DATA], [GEOGRAPHIC_DATA]"
click at [669, 285] on input "Commodity Category *" at bounding box center [787, 283] width 442 height 30
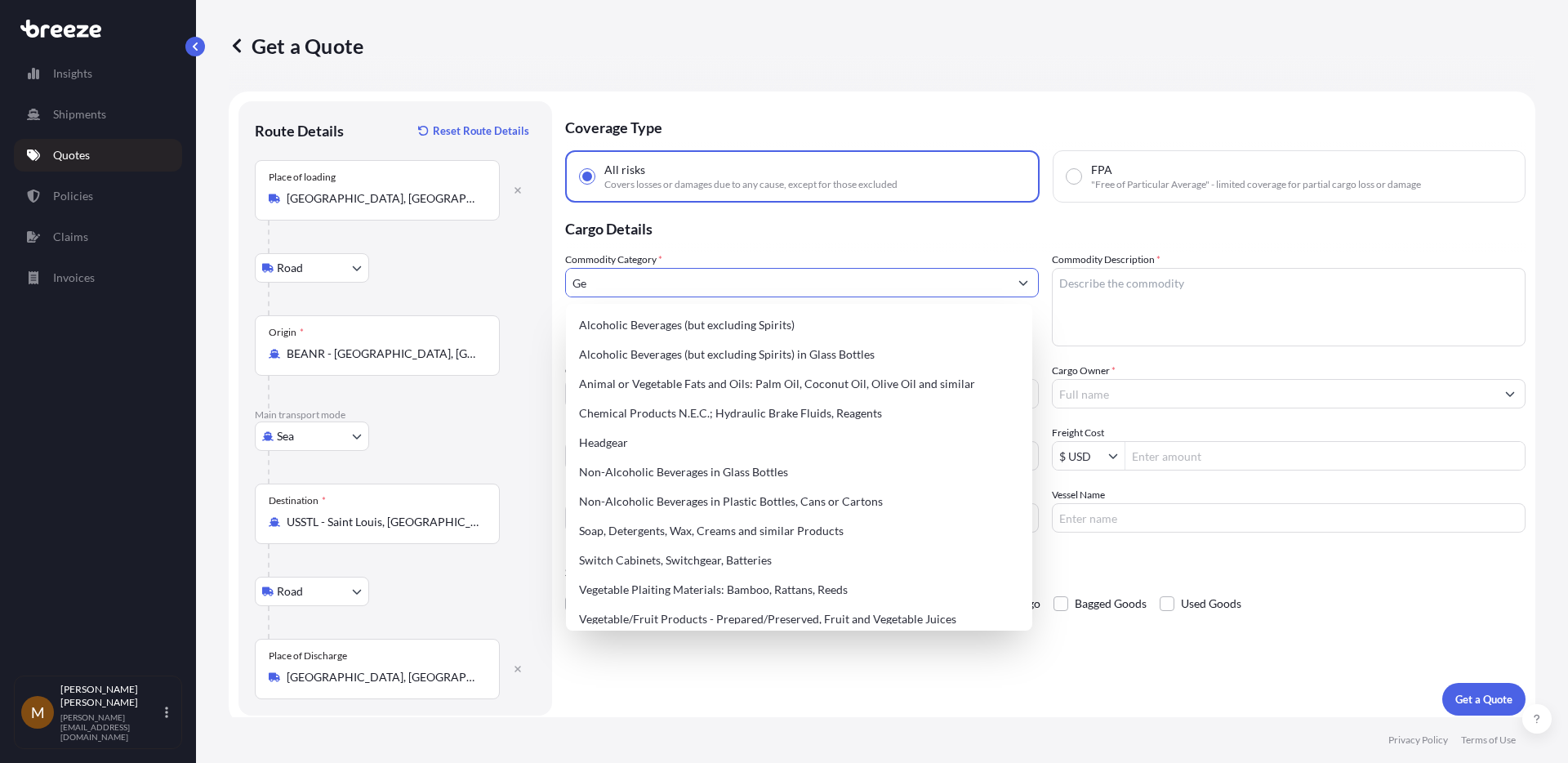
type input "G"
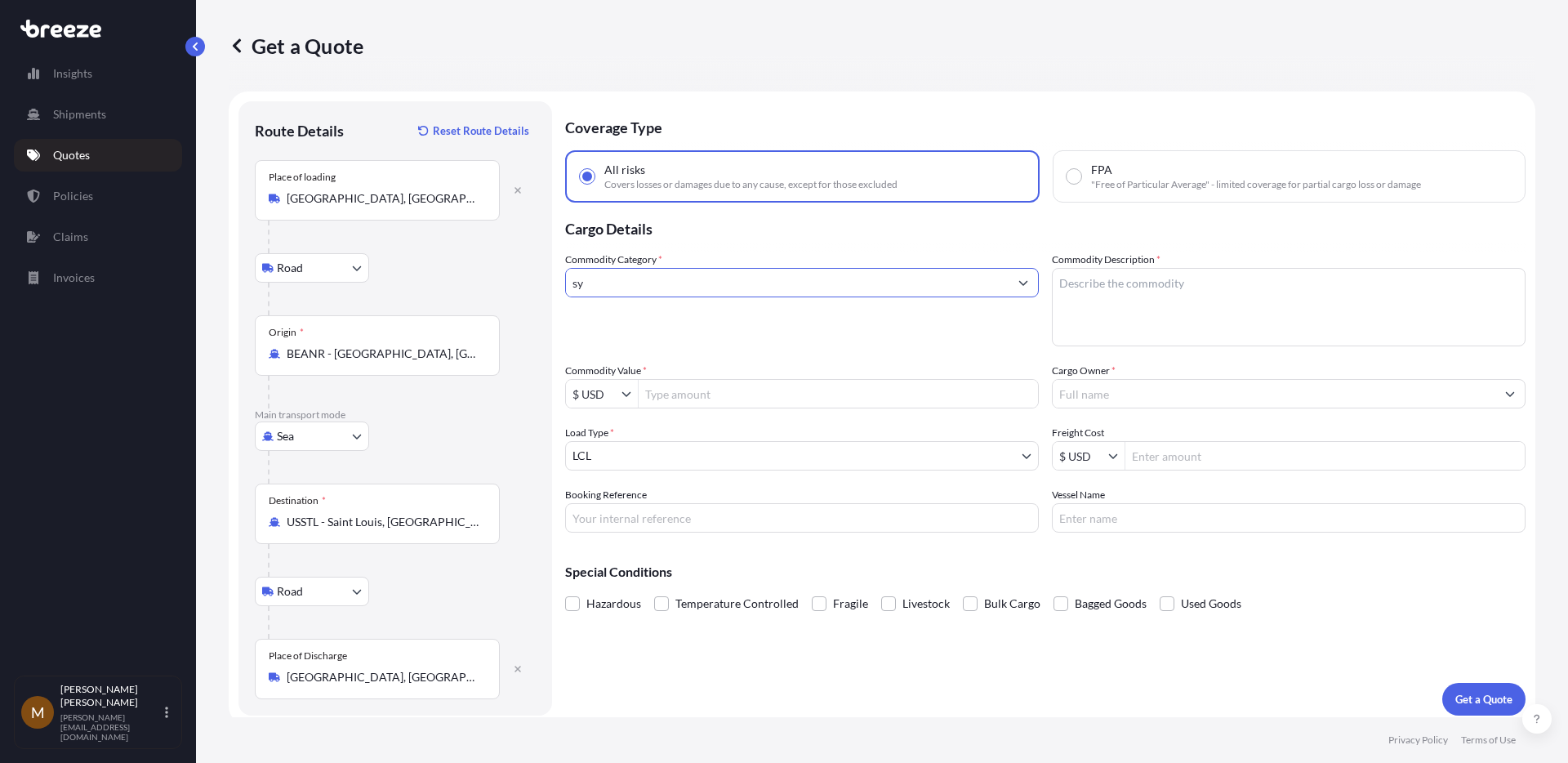
type input "s"
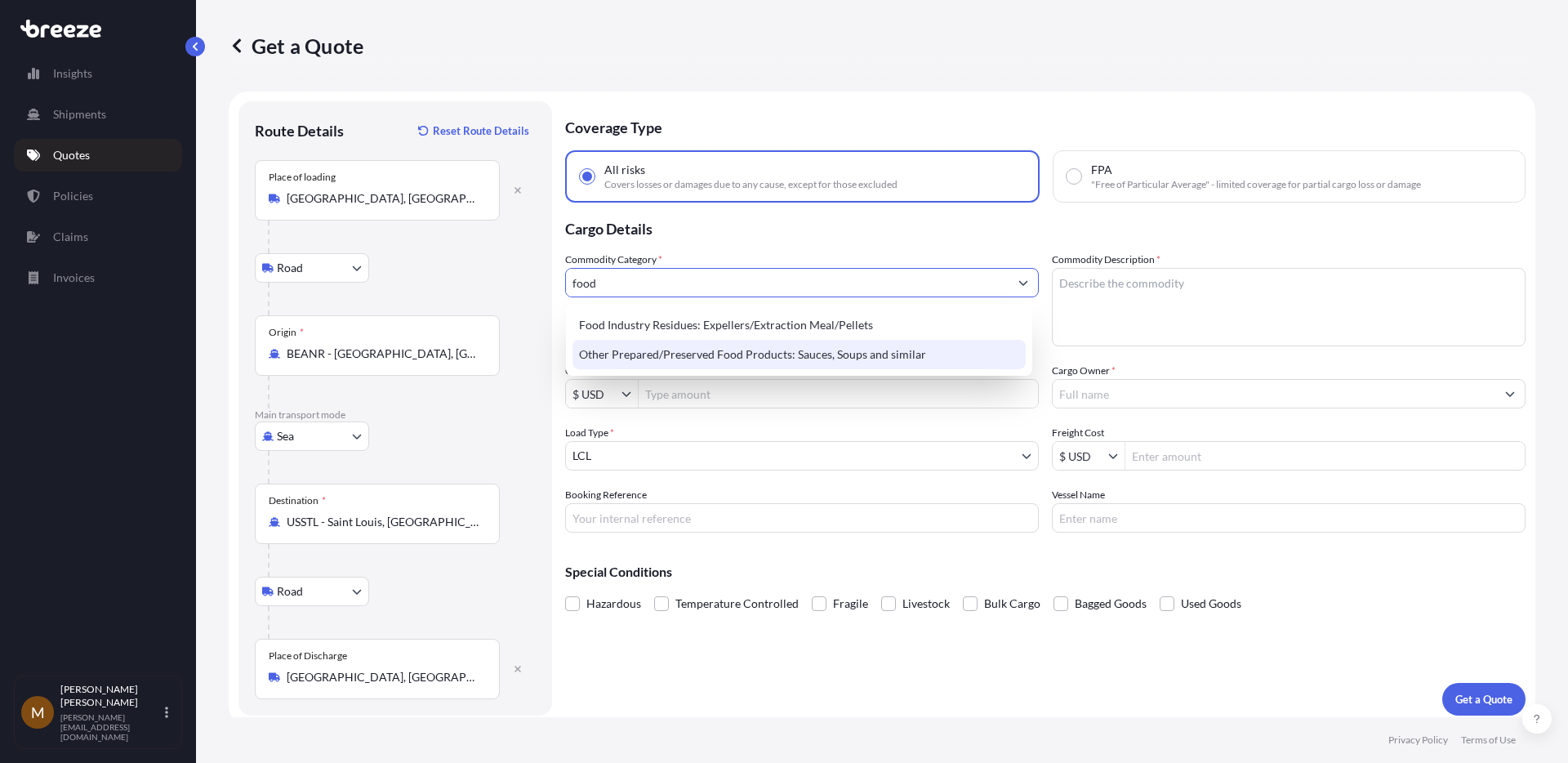
click at [679, 348] on div "Other Prepared/Preserved Food Products: Sauces, Soups and similar" at bounding box center [799, 354] width 453 height 30
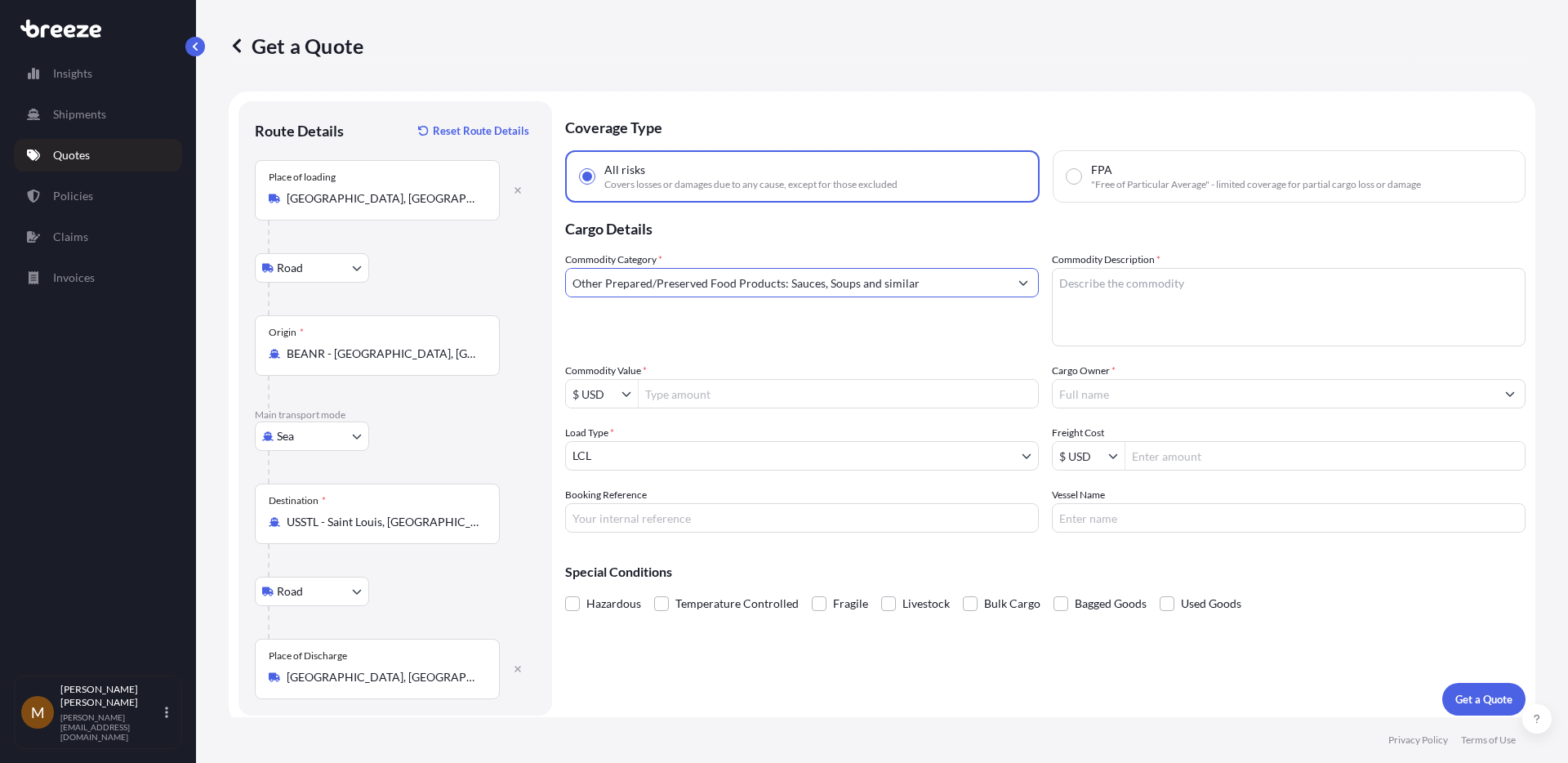
type input "Other Prepared/Preserved Food Products: Sauces, Soups and similar"
click at [1149, 286] on textarea "Commodity Description *" at bounding box center [1289, 307] width 473 height 78
type textarea "Date Syrup"
click at [833, 380] on input "Commodity Value *" at bounding box center [837, 394] width 399 height 30
type input "122,088"
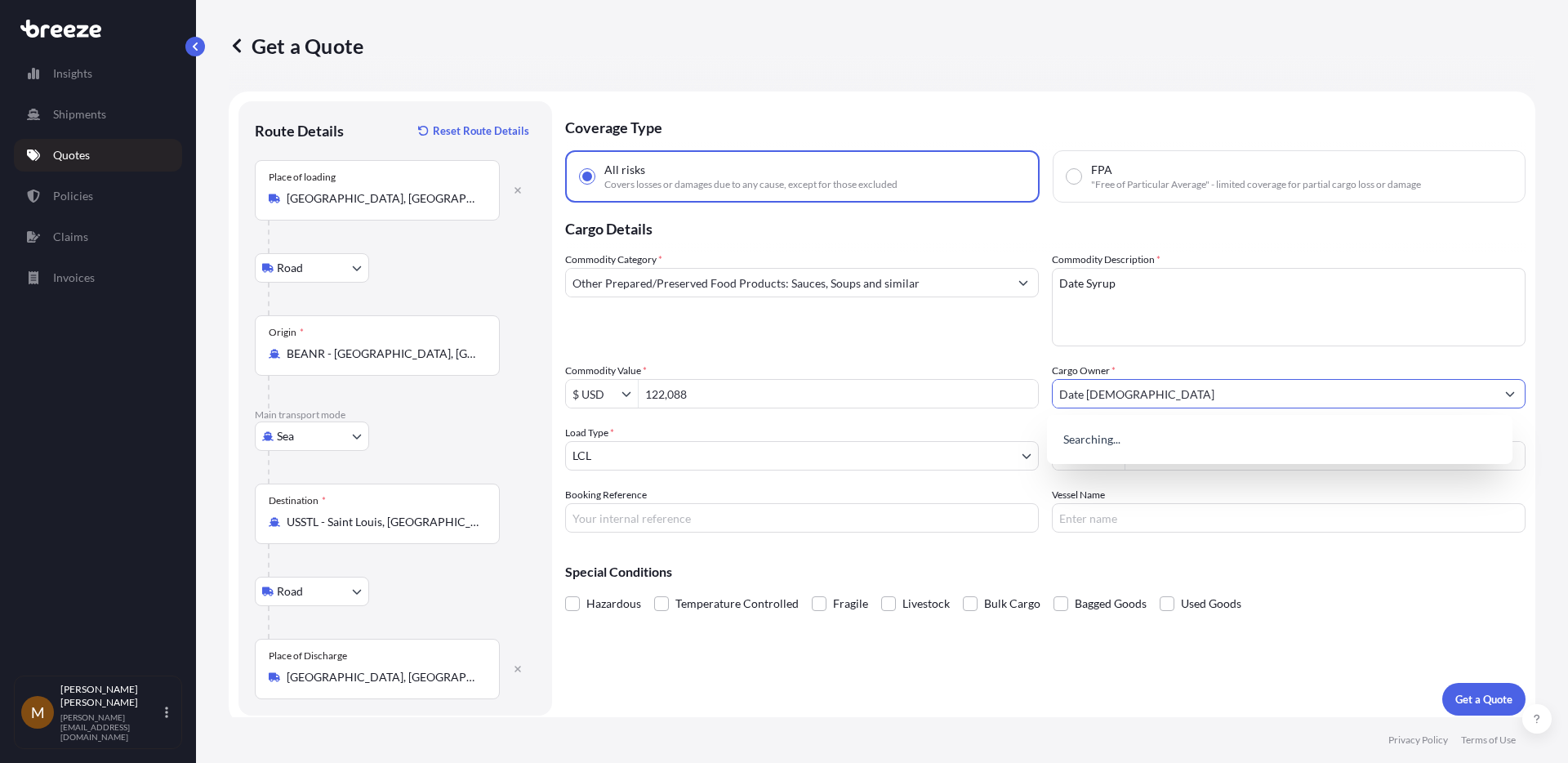
type input "Date [DEMOGRAPHIC_DATA]"
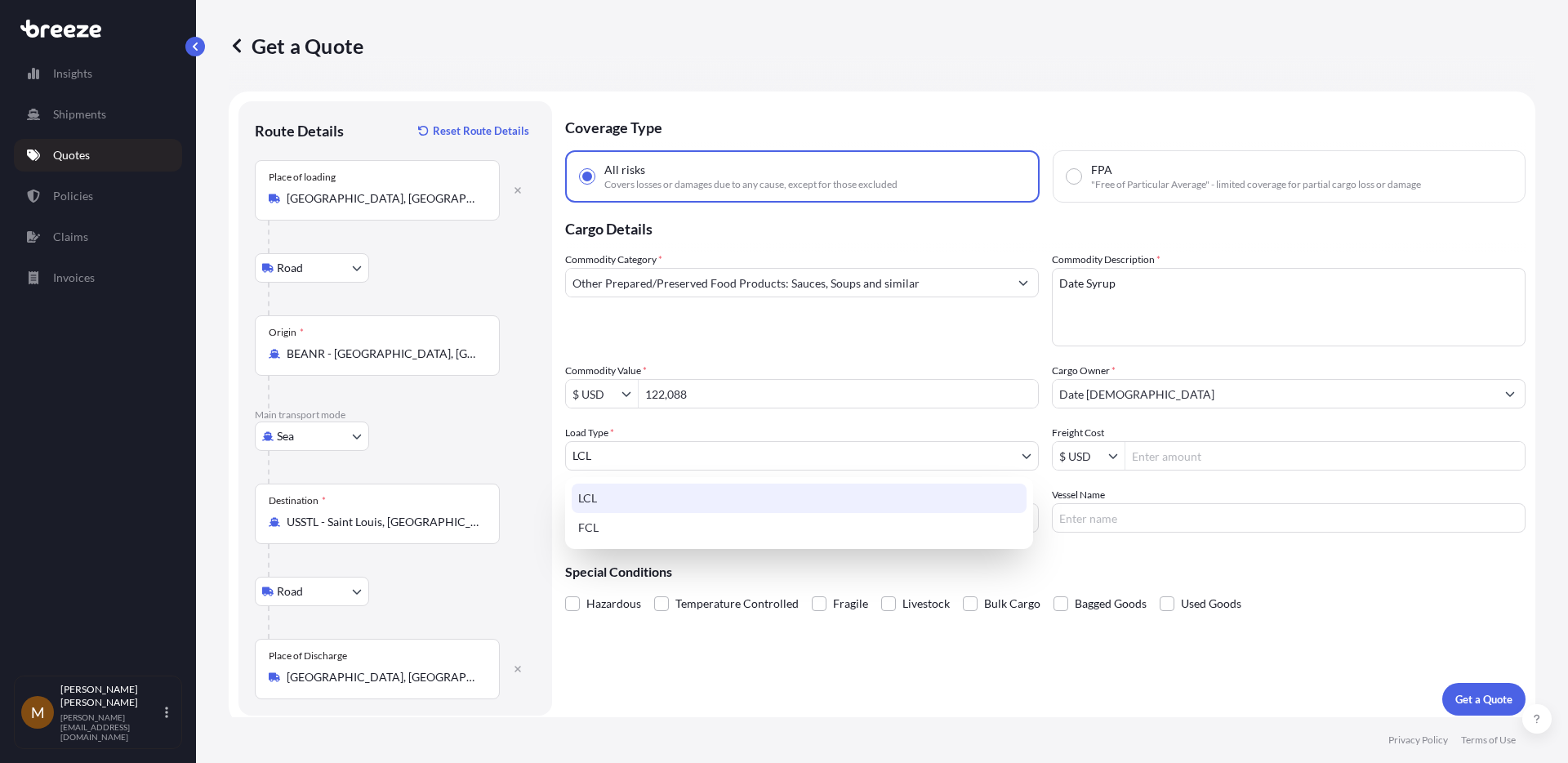
click at [944, 460] on body "122,088 15 options available. 1 option available. 0 options available. Insights…" at bounding box center [784, 442] width 1568 height 885
click at [705, 526] on div "FCL" at bounding box center [799, 527] width 455 height 30
select select "2"
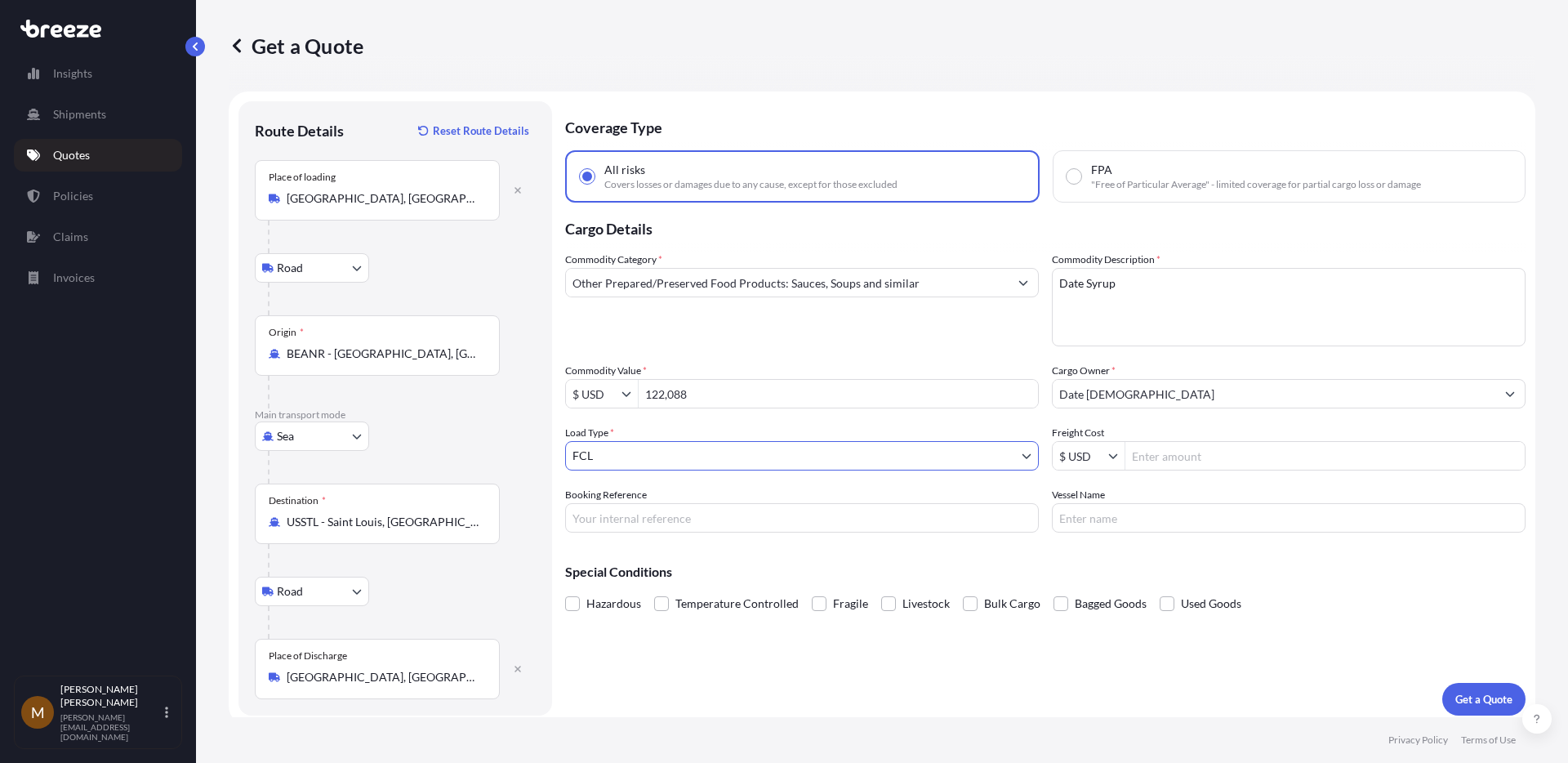
click at [1162, 457] on input "Freight Cost" at bounding box center [1324, 455] width 399 height 30
type input "10210"
click at [1173, 459] on input "10210" at bounding box center [1324, 455] width 399 height 30
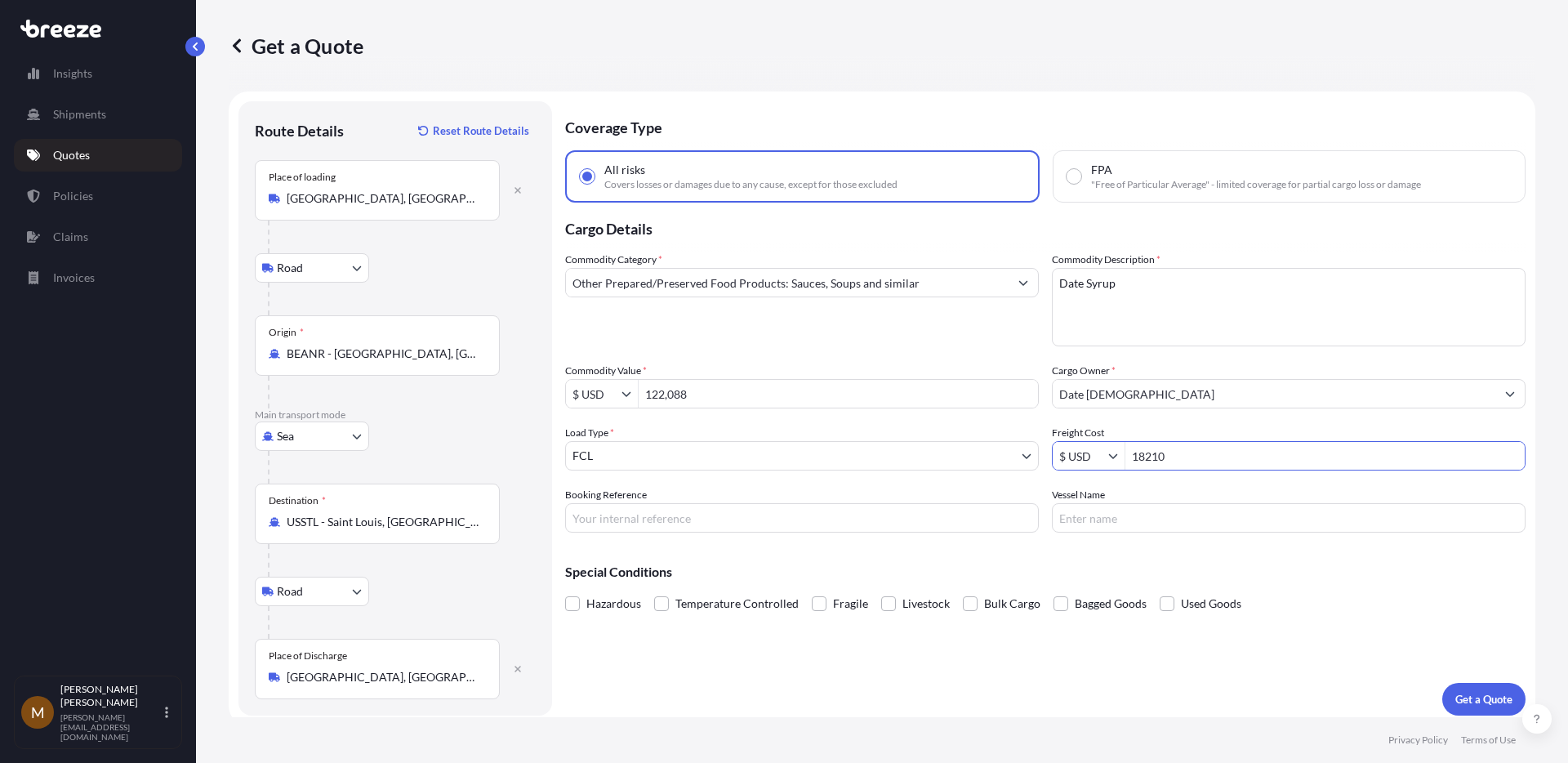
type input "18,210"
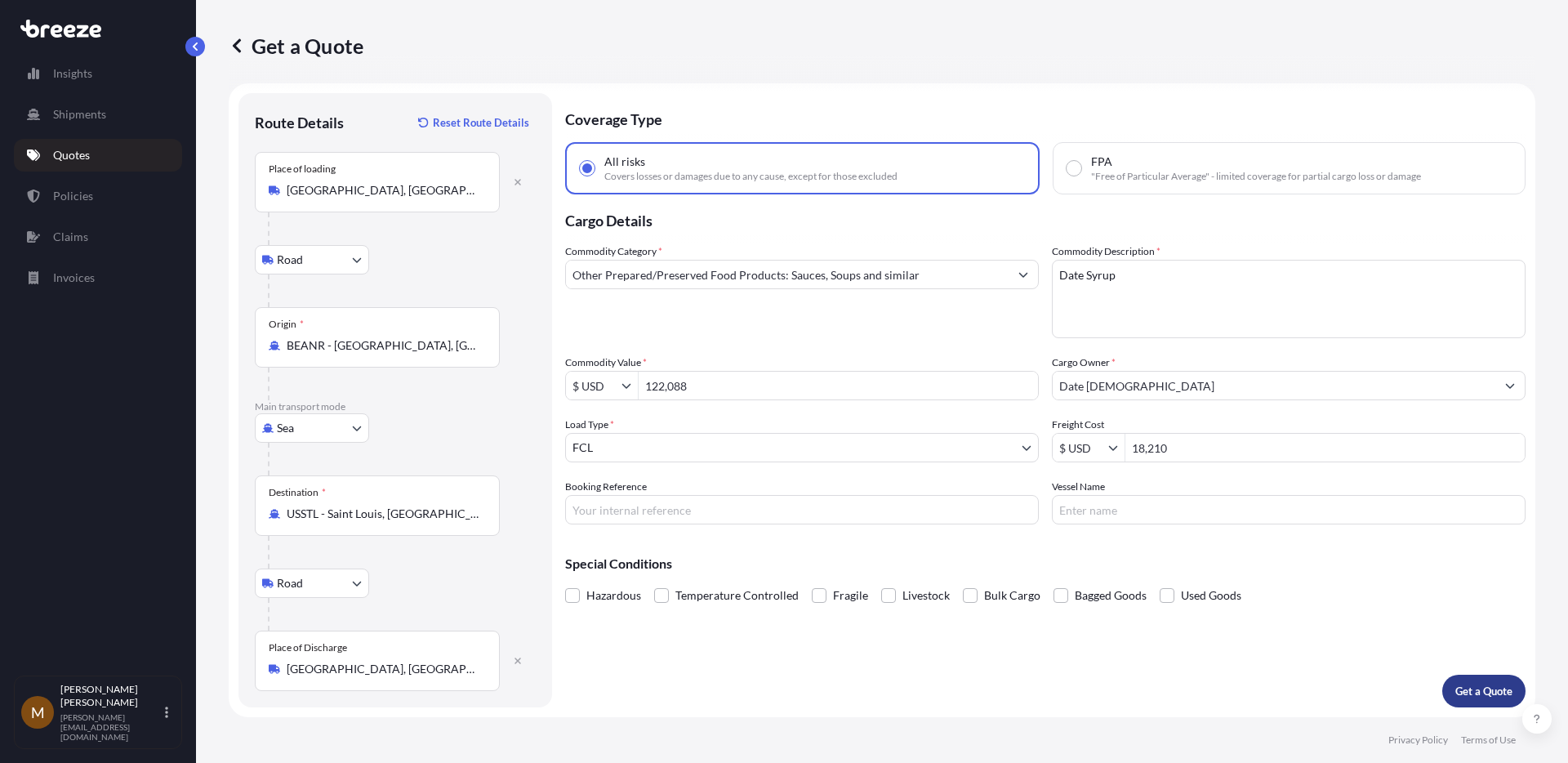
click at [1472, 681] on button "Get a Quote" at bounding box center [1484, 690] width 83 height 33
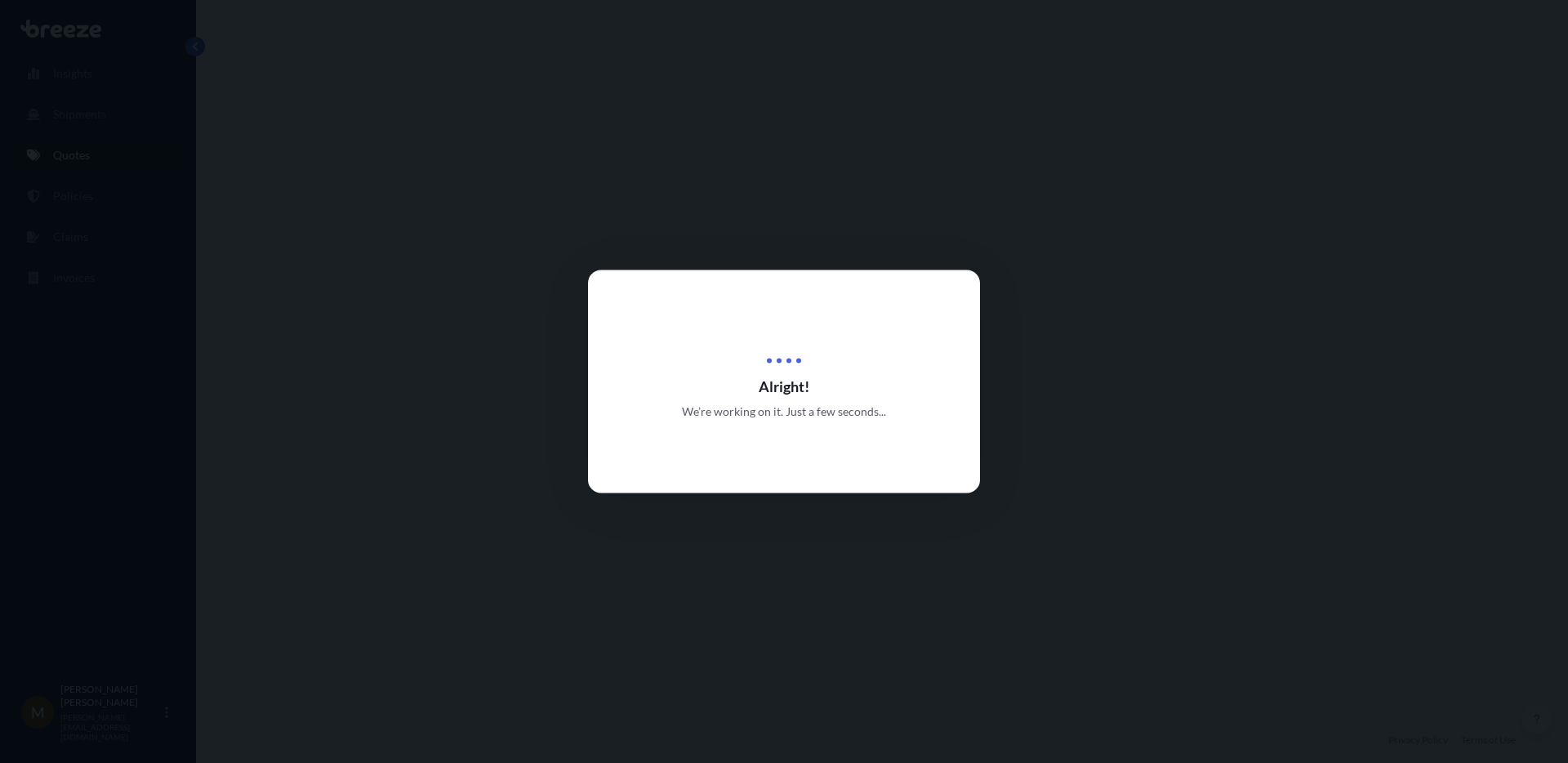
select select "Road"
select select "Sea"
select select "Road"
select select "2"
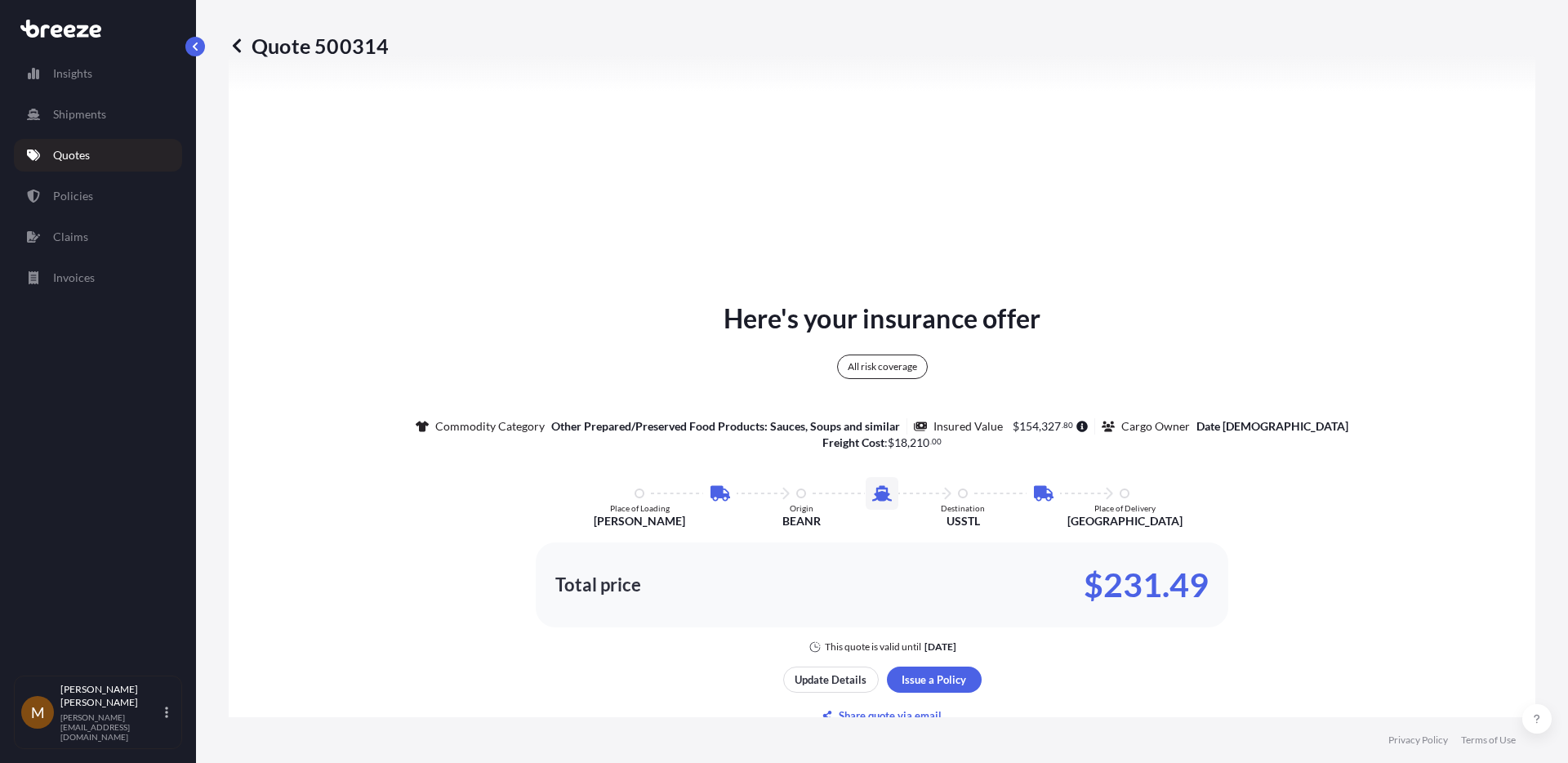
scroll to position [800, 0]
